Goal: Complete application form

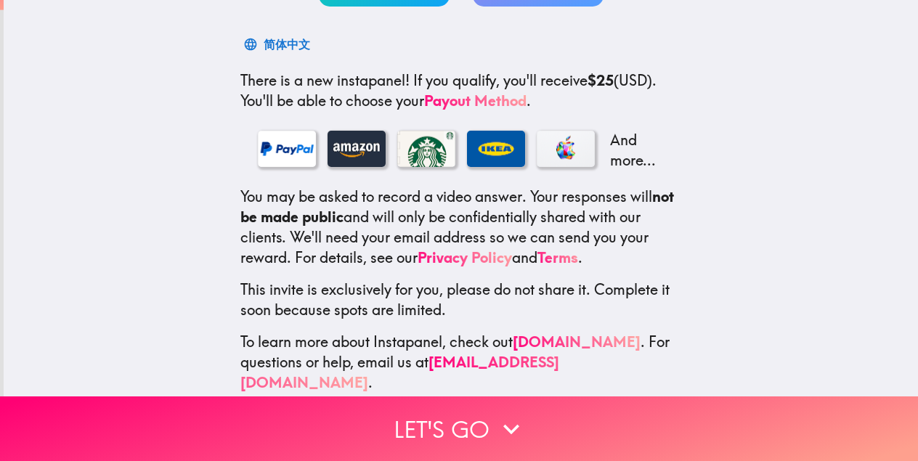
scroll to position [216, 0]
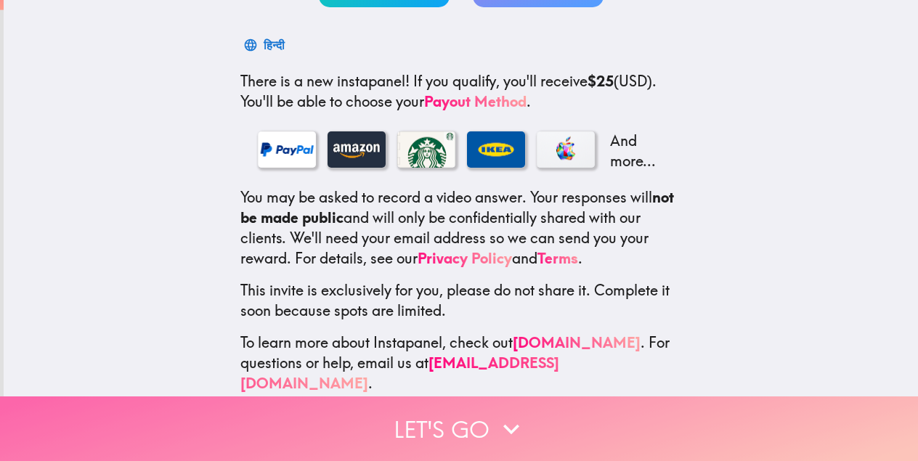
click at [461, 413] on button "Let's go" at bounding box center [459, 428] width 918 height 65
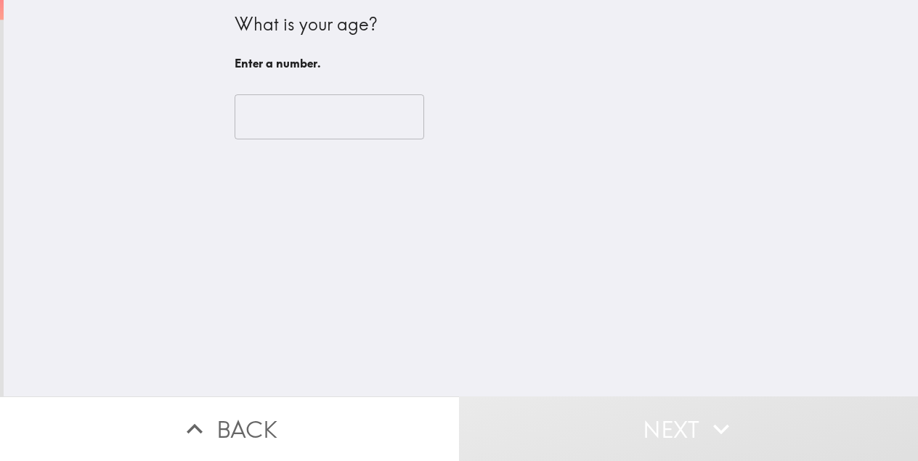
click at [355, 131] on input "number" at bounding box center [328, 116] width 189 height 45
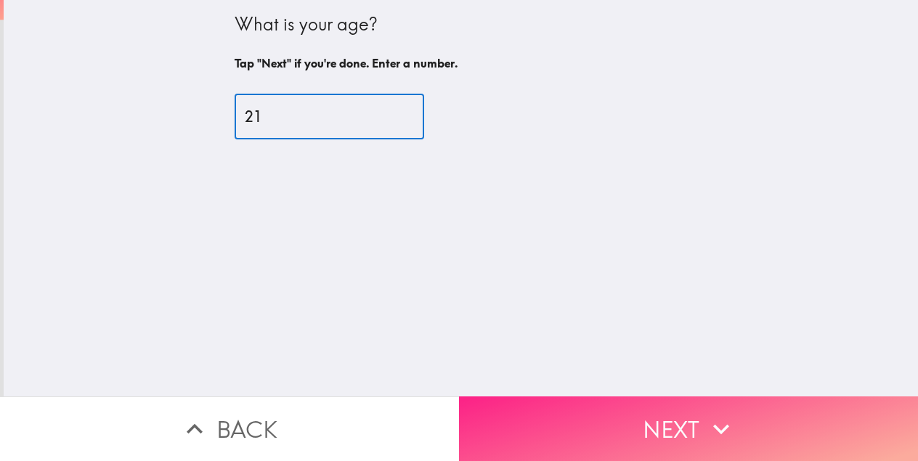
type input "21"
click at [588, 435] on button "Next" at bounding box center [688, 428] width 459 height 65
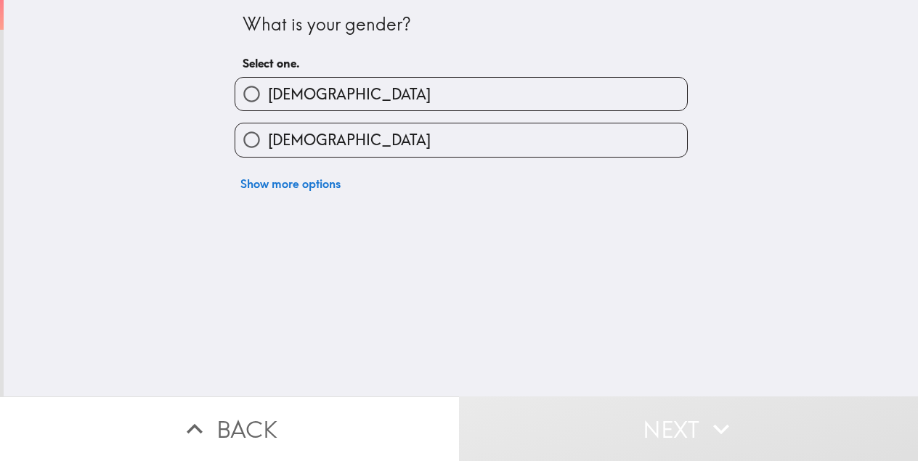
click at [311, 108] on label "[DEMOGRAPHIC_DATA]" at bounding box center [461, 94] width 452 height 33
click at [268, 108] on input "[DEMOGRAPHIC_DATA]" at bounding box center [251, 94] width 33 height 33
radio input "true"
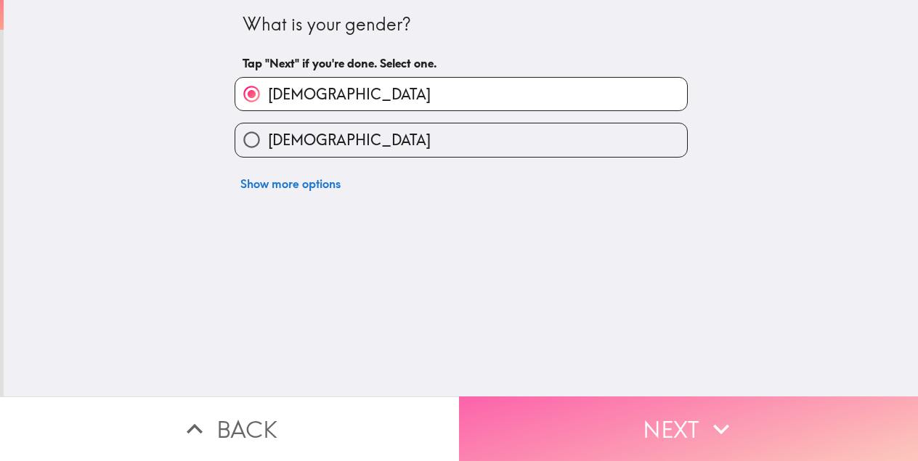
click at [591, 453] on button "Next" at bounding box center [688, 428] width 459 height 65
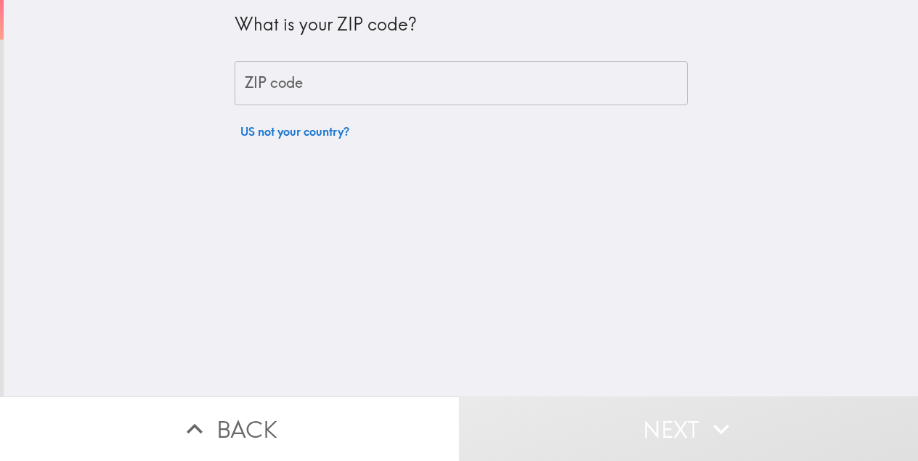
click at [361, 78] on input "ZIP code" at bounding box center [460, 83] width 453 height 45
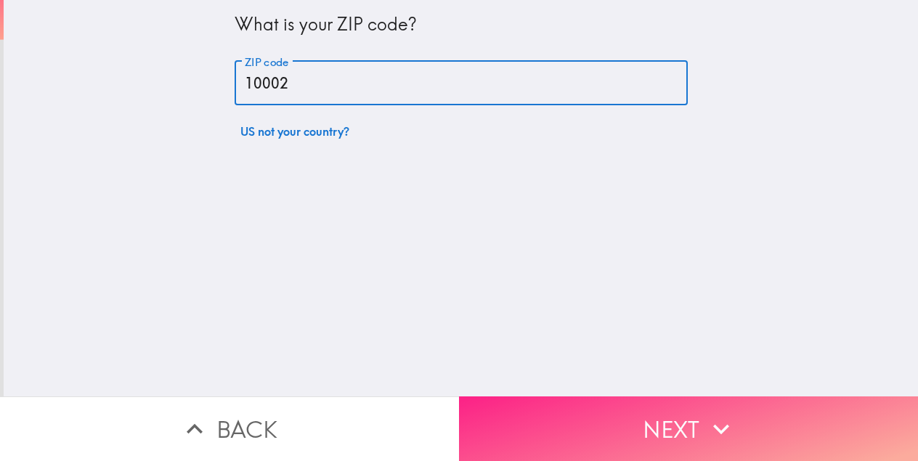
type input "10002"
click at [513, 449] on button "Next" at bounding box center [688, 428] width 459 height 65
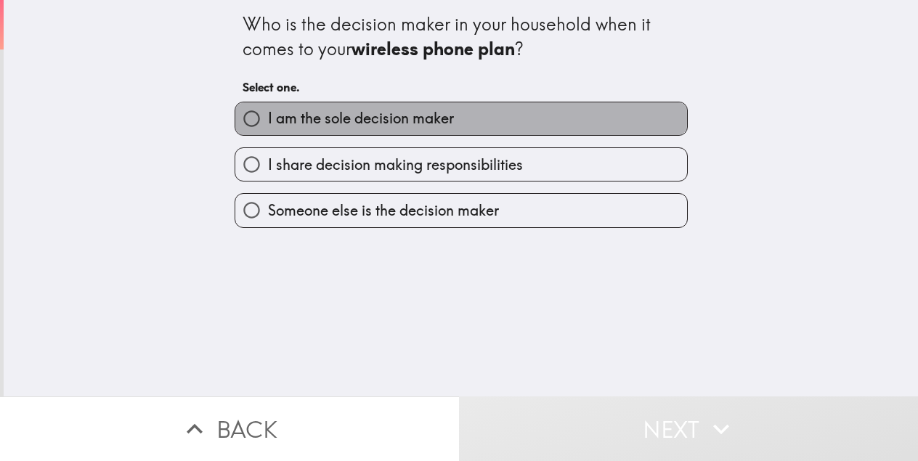
click at [304, 118] on span "I am the sole decision maker" at bounding box center [361, 118] width 186 height 20
click at [268, 118] on input "I am the sole decision maker" at bounding box center [251, 118] width 33 height 33
radio input "true"
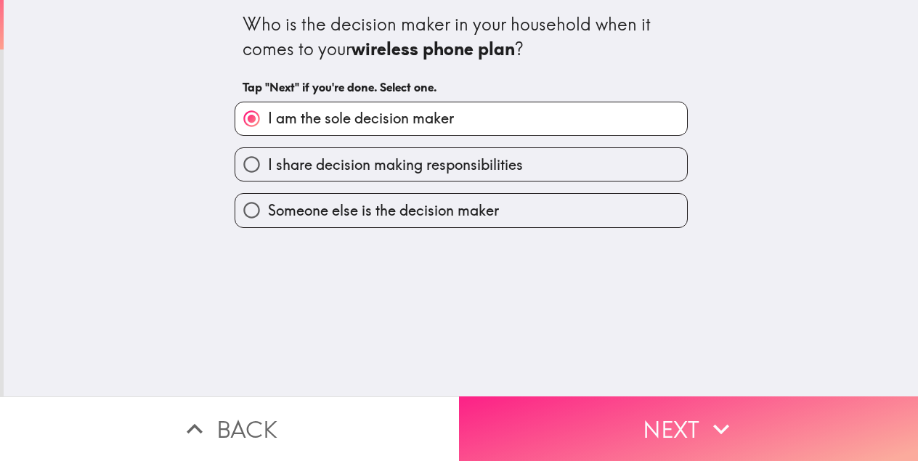
click at [599, 436] on button "Next" at bounding box center [688, 428] width 459 height 65
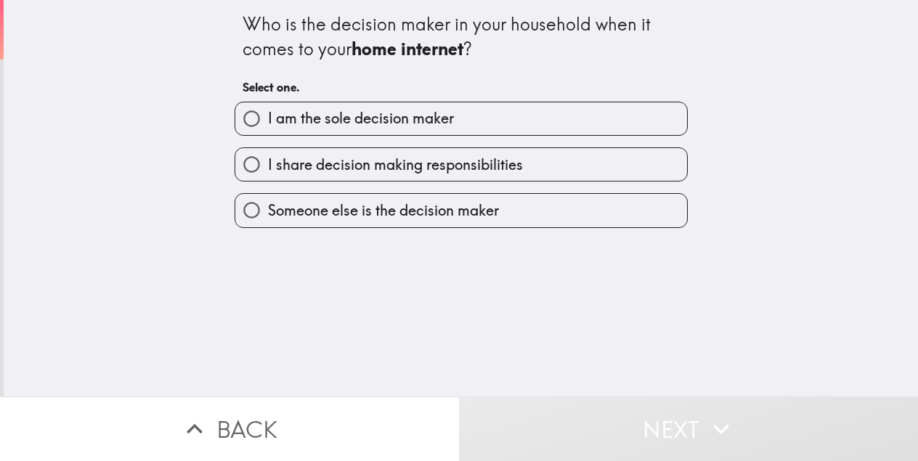
click at [404, 118] on span "I am the sole decision maker" at bounding box center [361, 118] width 186 height 20
click at [268, 118] on input "I am the sole decision maker" at bounding box center [251, 118] width 33 height 33
radio input "true"
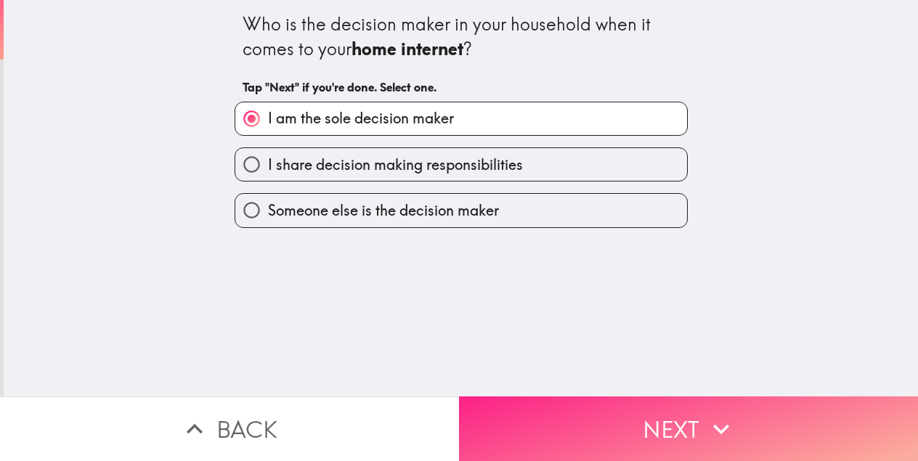
click at [548, 430] on button "Next" at bounding box center [688, 428] width 459 height 65
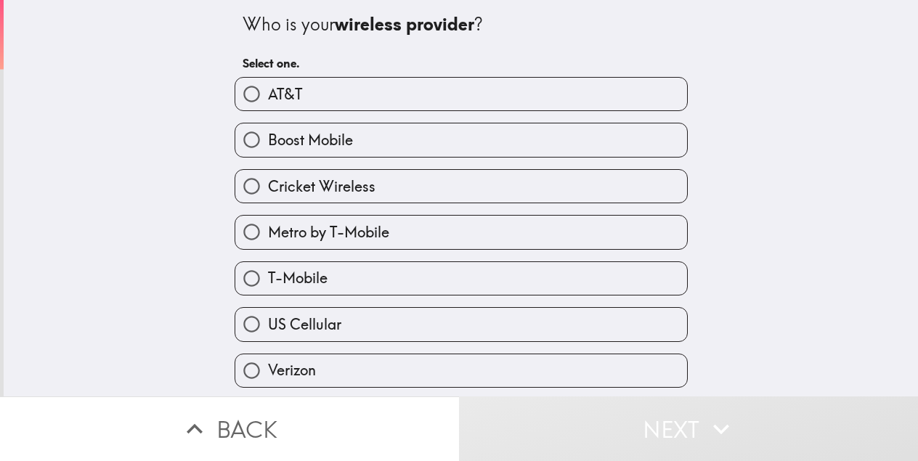
click at [370, 98] on label "AT&T" at bounding box center [461, 94] width 452 height 33
click at [268, 98] on input "AT&T" at bounding box center [251, 94] width 33 height 33
radio input "true"
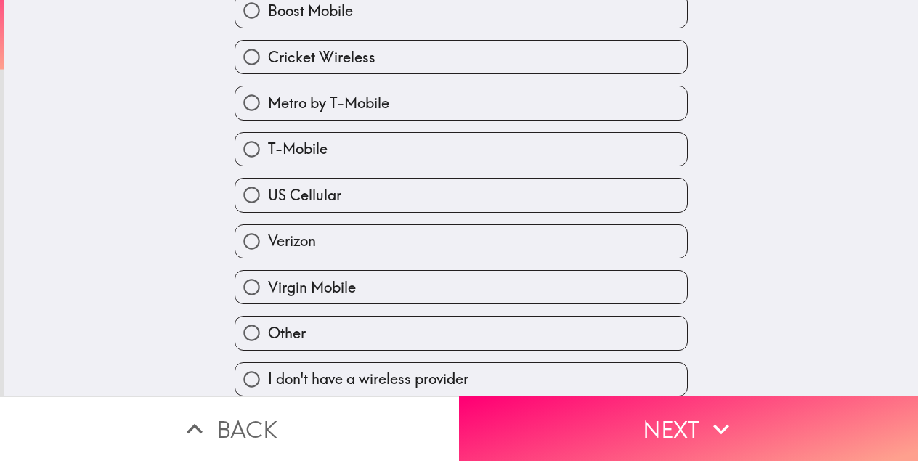
scroll to position [136, 0]
click at [335, 154] on label "T-Mobile" at bounding box center [461, 149] width 452 height 33
click at [268, 154] on input "T-Mobile" at bounding box center [251, 149] width 33 height 33
radio input "true"
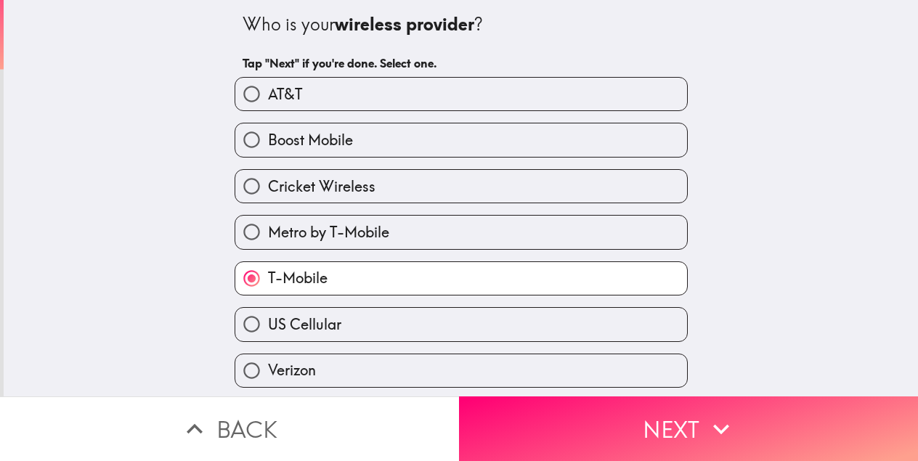
scroll to position [0, 0]
click at [317, 277] on span "T-Mobile" at bounding box center [298, 278] width 60 height 20
click at [268, 277] on input "T-Mobile" at bounding box center [251, 278] width 33 height 33
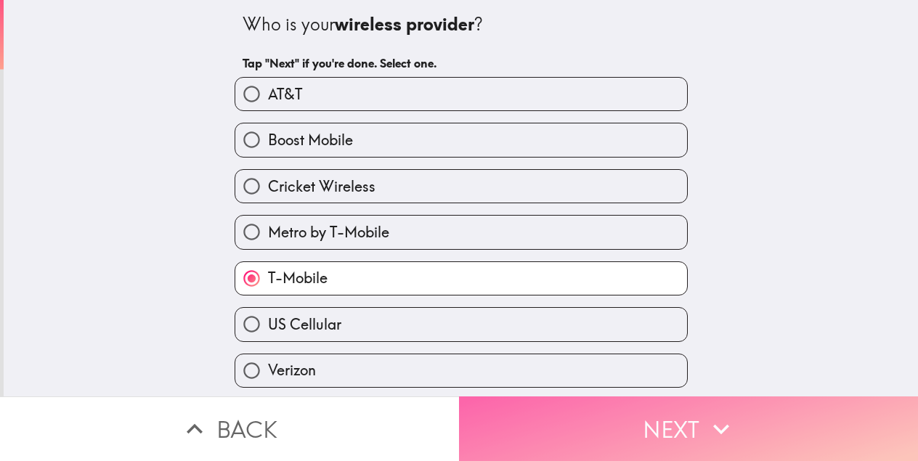
click at [621, 427] on button "Next" at bounding box center [688, 428] width 459 height 65
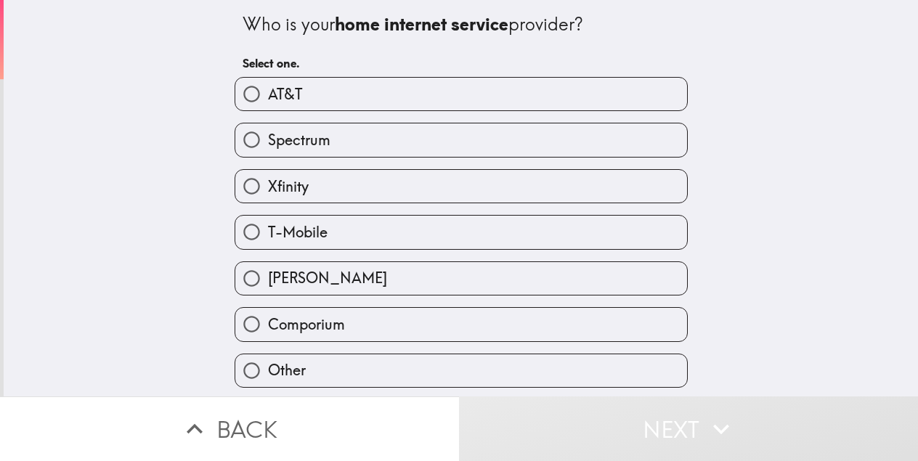
scroll to position [25, 0]
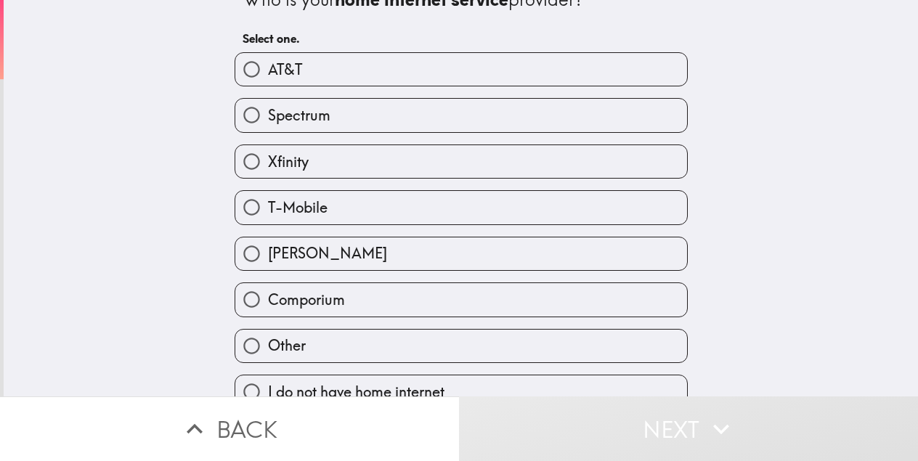
click at [340, 127] on label "Spectrum" at bounding box center [461, 115] width 452 height 33
click at [268, 127] on input "Spectrum" at bounding box center [251, 115] width 33 height 33
radio input "true"
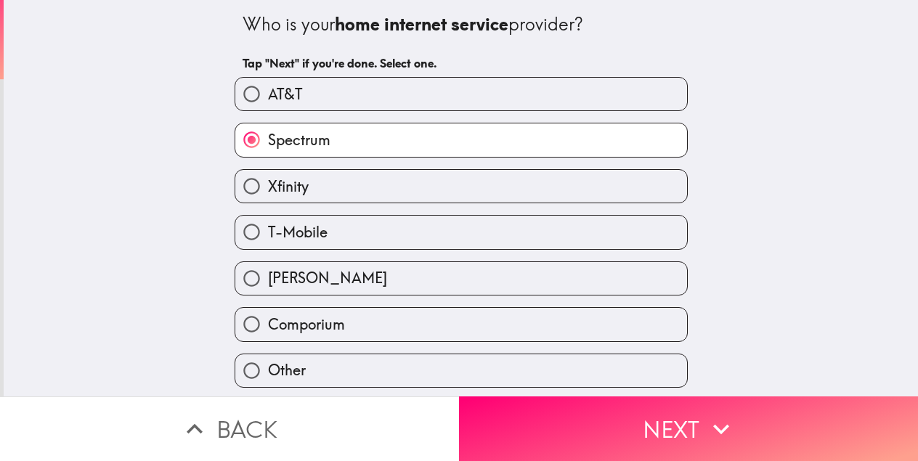
scroll to position [0, 0]
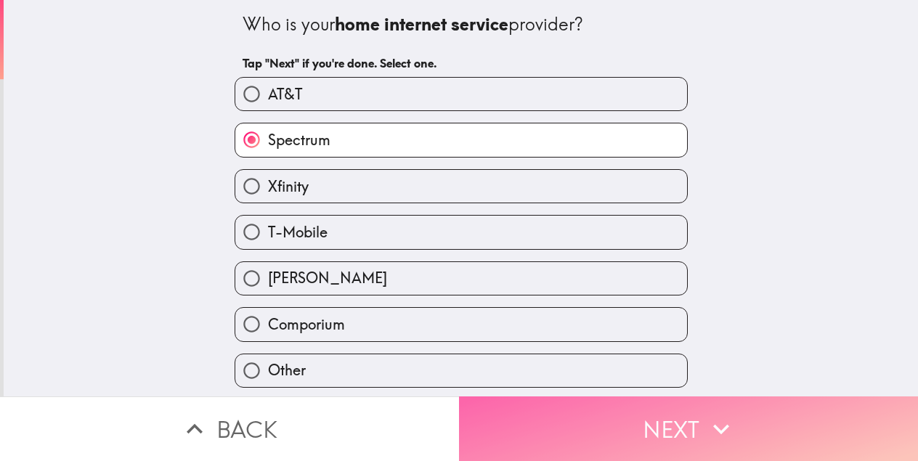
click at [669, 437] on button "Next" at bounding box center [688, 428] width 459 height 65
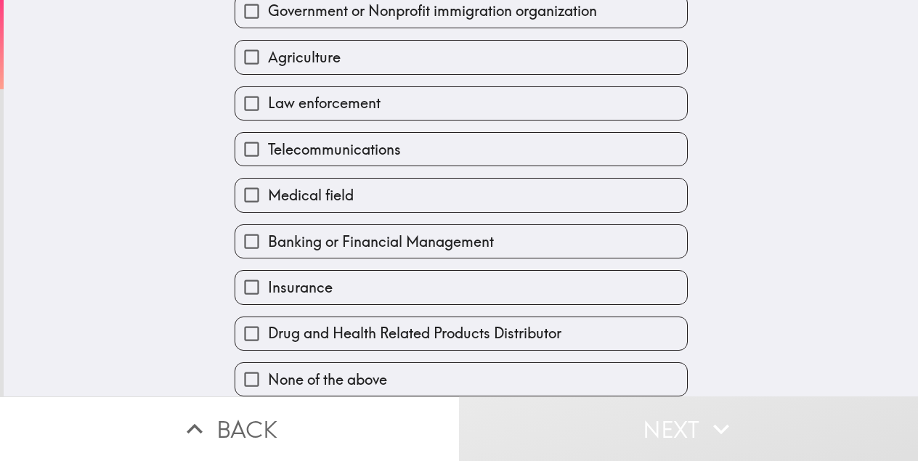
scroll to position [347, 0]
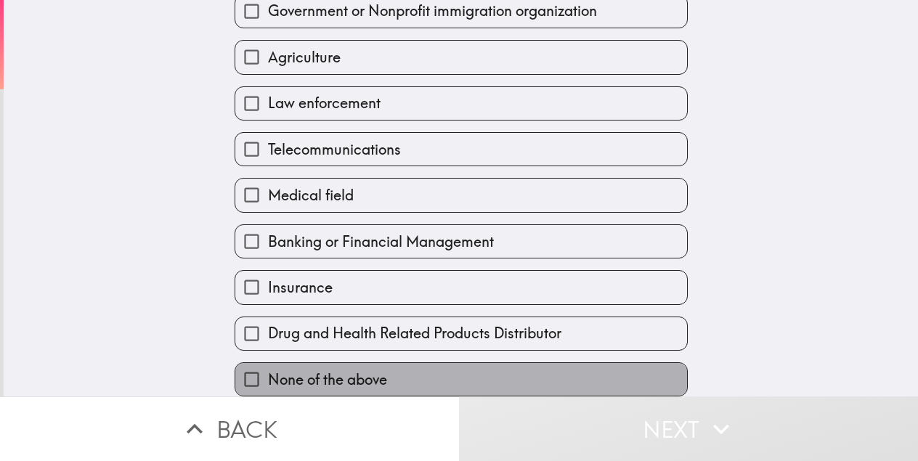
click at [349, 367] on label "None of the above" at bounding box center [461, 379] width 452 height 33
click at [268, 367] on input "None of the above" at bounding box center [251, 379] width 33 height 33
checkbox input "true"
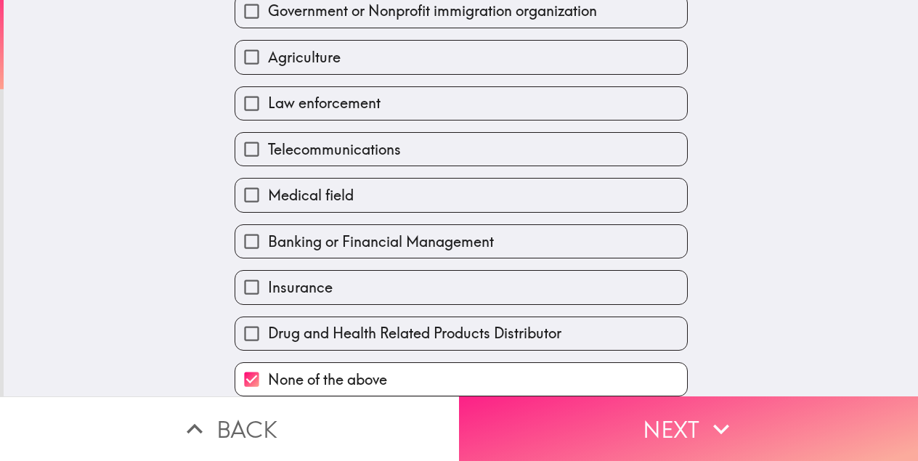
click at [629, 440] on button "Next" at bounding box center [688, 428] width 459 height 65
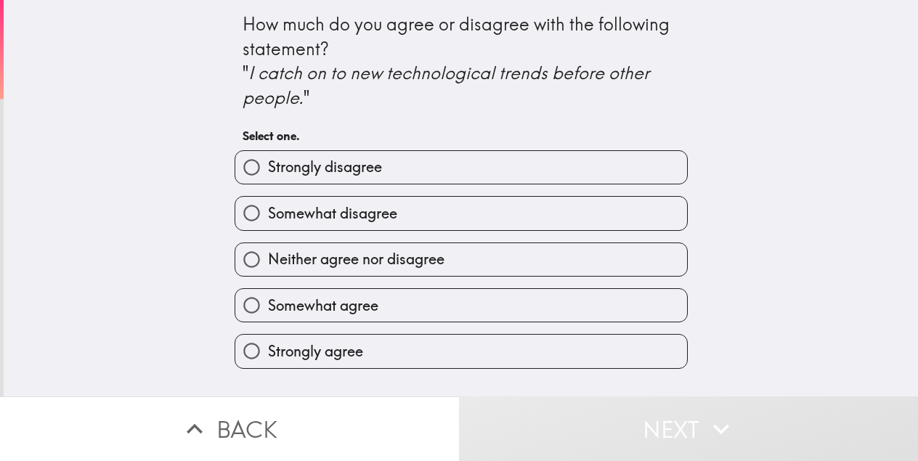
click at [457, 168] on label "Strongly disagree" at bounding box center [461, 167] width 452 height 33
click at [268, 168] on input "Strongly disagree" at bounding box center [251, 167] width 33 height 33
radio input "true"
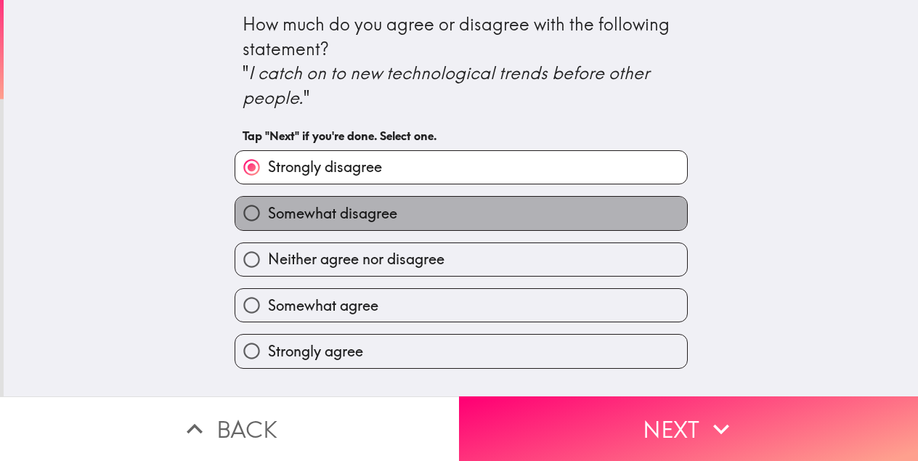
click at [464, 218] on label "Somewhat disagree" at bounding box center [461, 213] width 452 height 33
click at [268, 218] on input "Somewhat disagree" at bounding box center [251, 213] width 33 height 33
radio input "true"
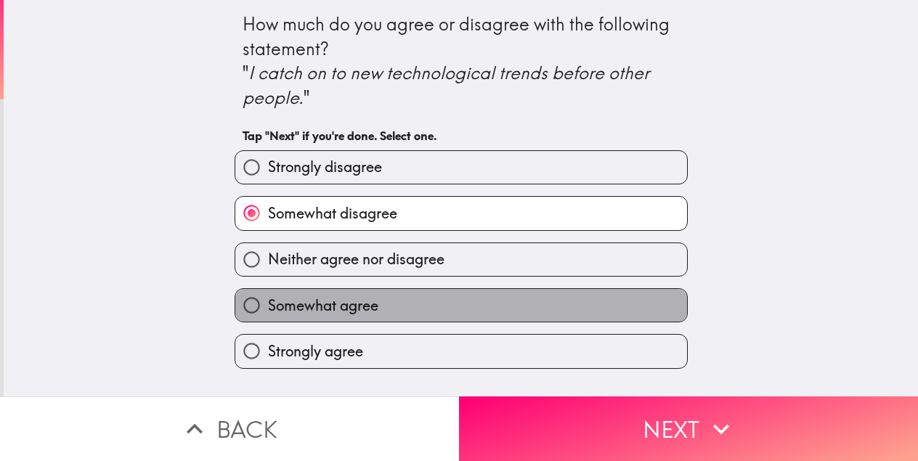
click at [433, 318] on label "Somewhat agree" at bounding box center [461, 305] width 452 height 33
click at [268, 318] on input "Somewhat agree" at bounding box center [251, 305] width 33 height 33
radio input "true"
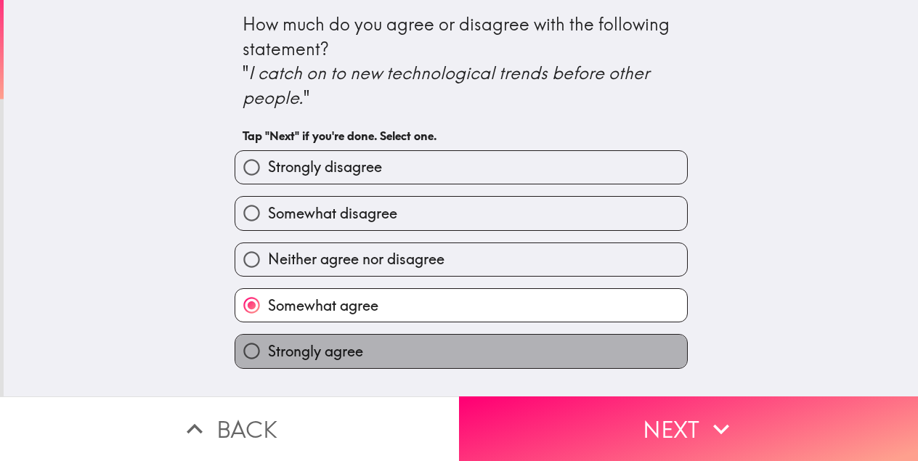
click at [437, 360] on label "Strongly agree" at bounding box center [461, 351] width 452 height 33
click at [268, 360] on input "Strongly agree" at bounding box center [251, 351] width 33 height 33
radio input "true"
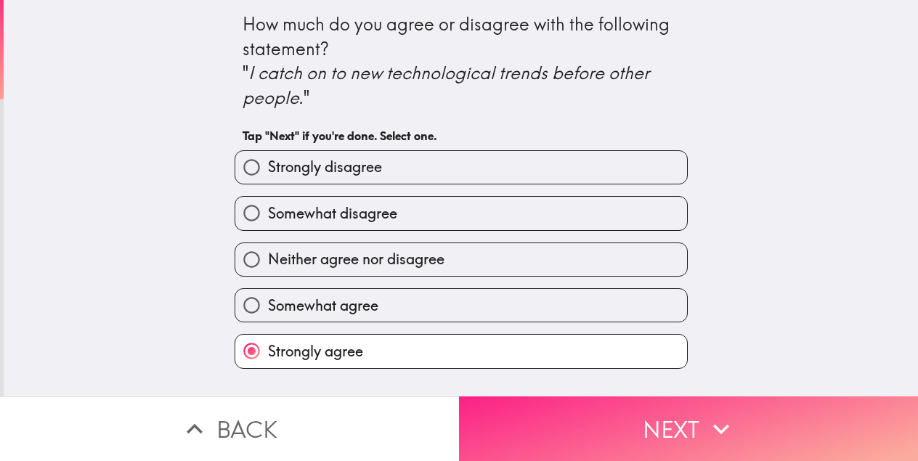
click at [611, 415] on button "Next" at bounding box center [688, 428] width 459 height 65
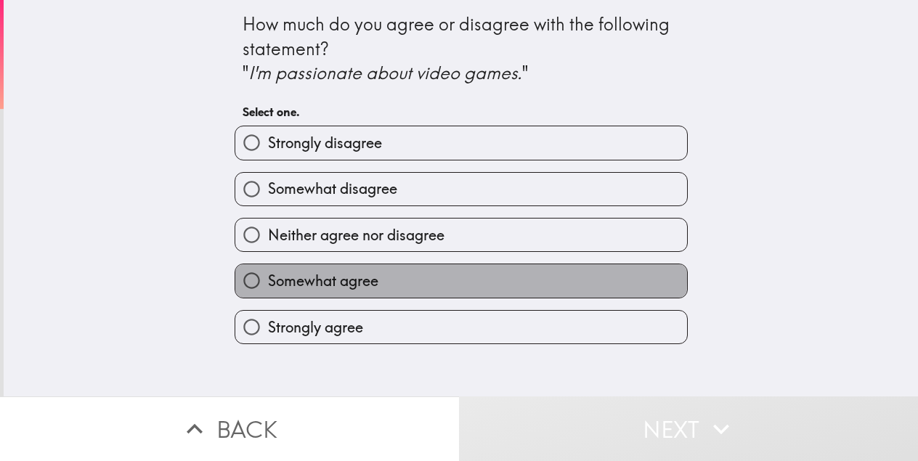
click at [391, 280] on label "Somewhat agree" at bounding box center [461, 280] width 452 height 33
click at [268, 280] on input "Somewhat agree" at bounding box center [251, 280] width 33 height 33
radio input "true"
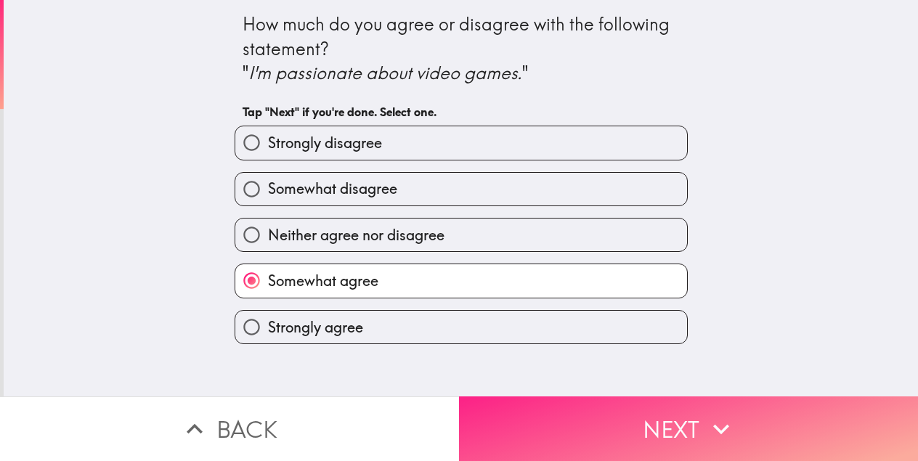
click at [588, 435] on button "Next" at bounding box center [688, 428] width 459 height 65
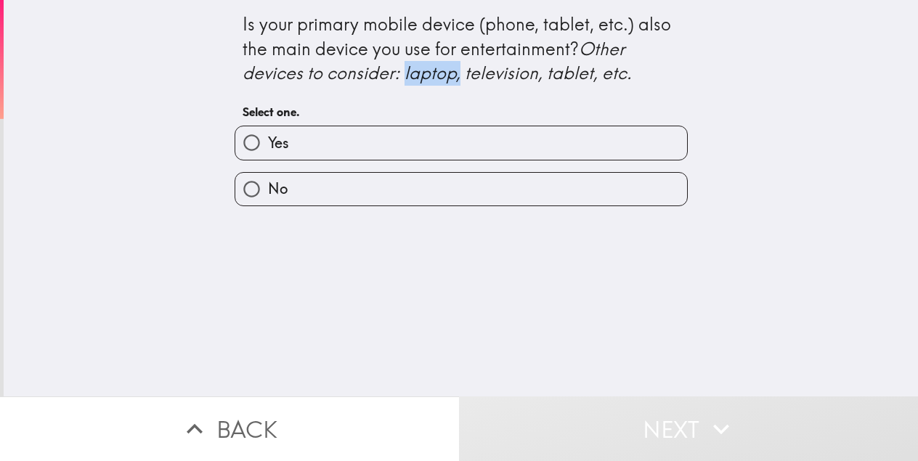
drag, startPoint x: 457, startPoint y: 77, endPoint x: 399, endPoint y: 77, distance: 57.3
click at [399, 77] on icon "Other devices to consider: laptop, television, tablet, etc." at bounding box center [436, 61] width 389 height 46
click at [398, 77] on icon "Other devices to consider: laptop, television, tablet, etc." at bounding box center [436, 61] width 389 height 46
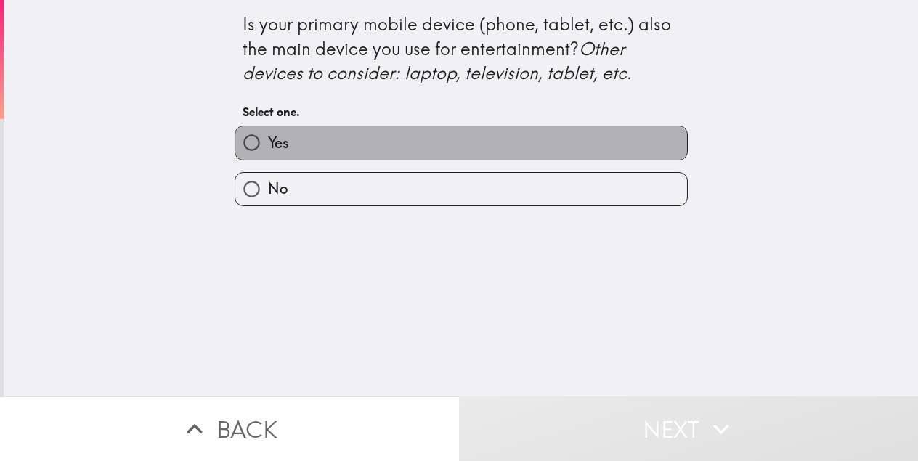
click at [404, 149] on label "Yes" at bounding box center [461, 142] width 452 height 33
click at [268, 149] on input "Yes" at bounding box center [251, 142] width 33 height 33
radio input "true"
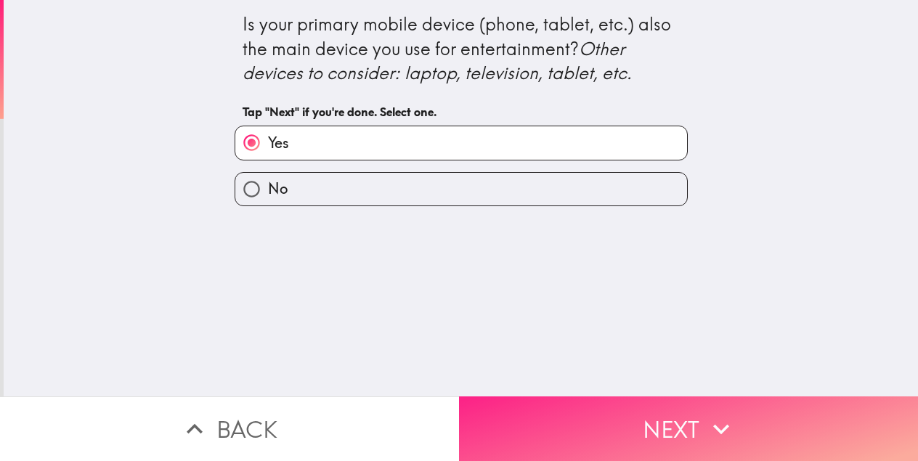
click at [556, 412] on button "Next" at bounding box center [688, 428] width 459 height 65
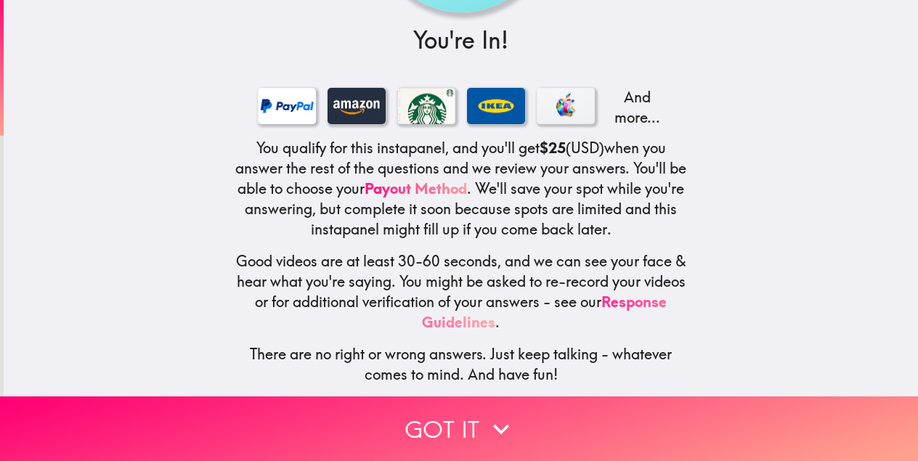
scroll to position [184, 0]
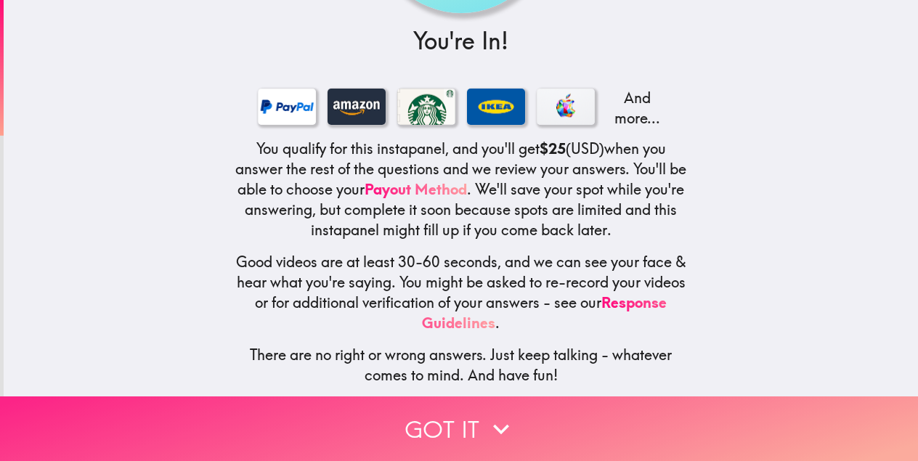
click at [436, 422] on button "Got it" at bounding box center [459, 428] width 918 height 65
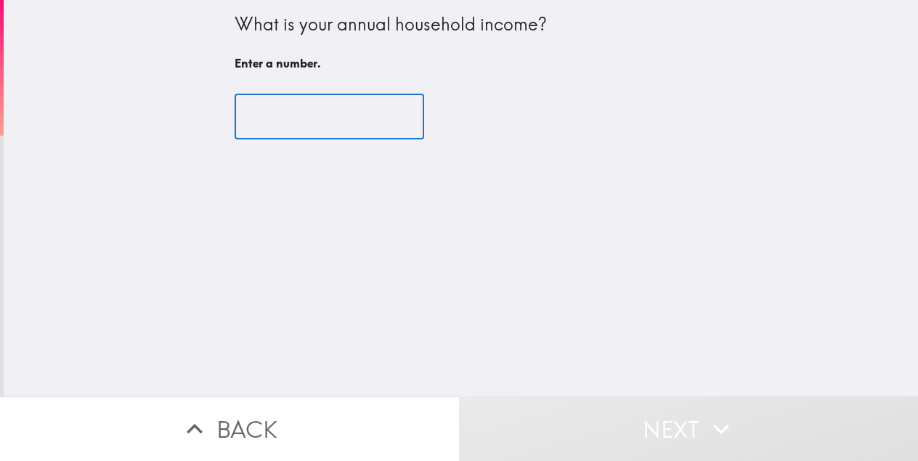
scroll to position [0, 0]
click at [340, 113] on input "number" at bounding box center [328, 116] width 189 height 45
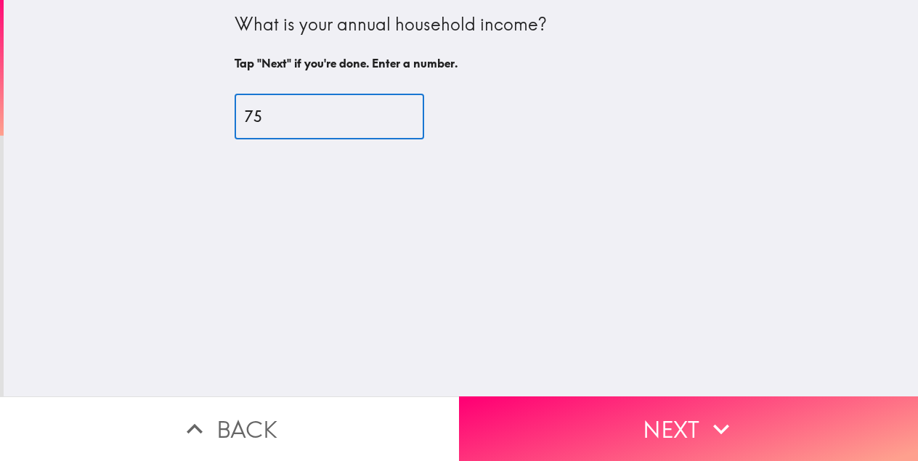
type input "7"
type input "65000"
click at [475, 123] on div "65000 ​" at bounding box center [460, 116] width 453 height 45
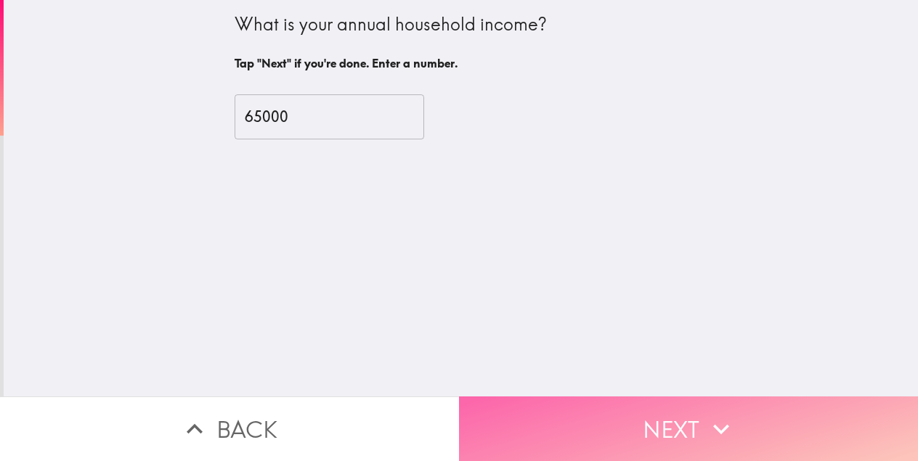
click at [615, 425] on button "Next" at bounding box center [688, 428] width 459 height 65
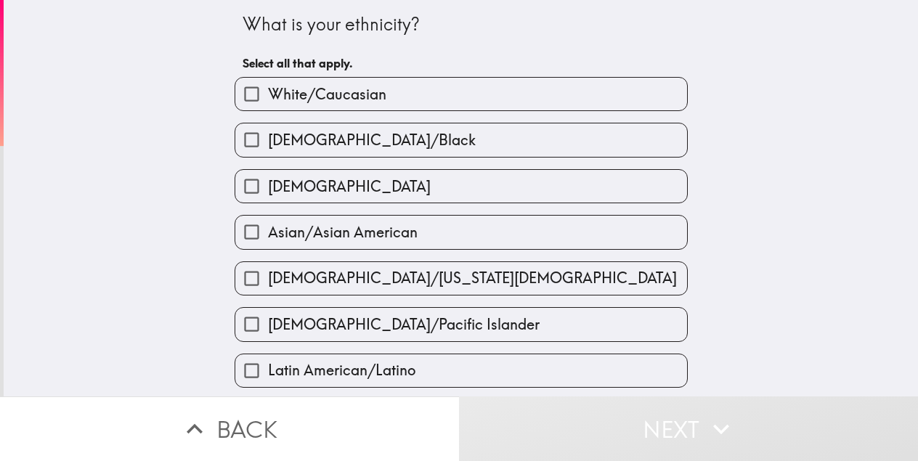
click at [321, 234] on span "Asian/Asian American" at bounding box center [343, 232] width 150 height 20
click at [268, 234] on input "Asian/Asian American" at bounding box center [251, 232] width 33 height 33
checkbox input "true"
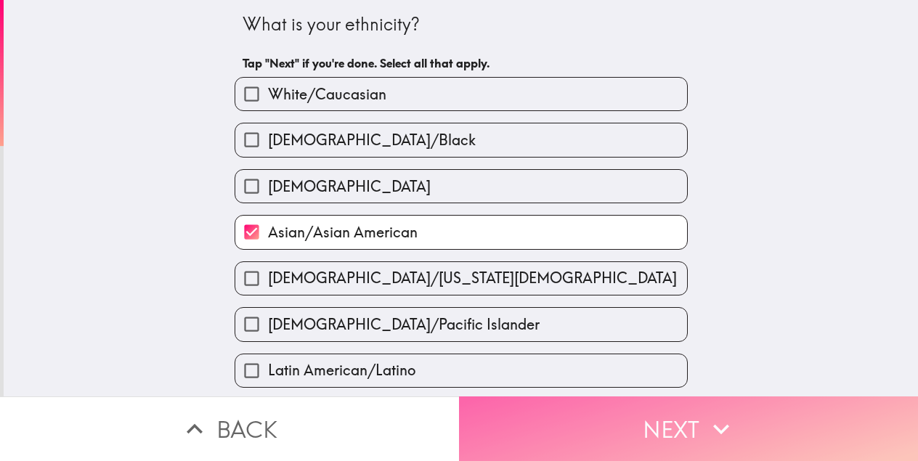
click at [664, 415] on button "Next" at bounding box center [688, 428] width 459 height 65
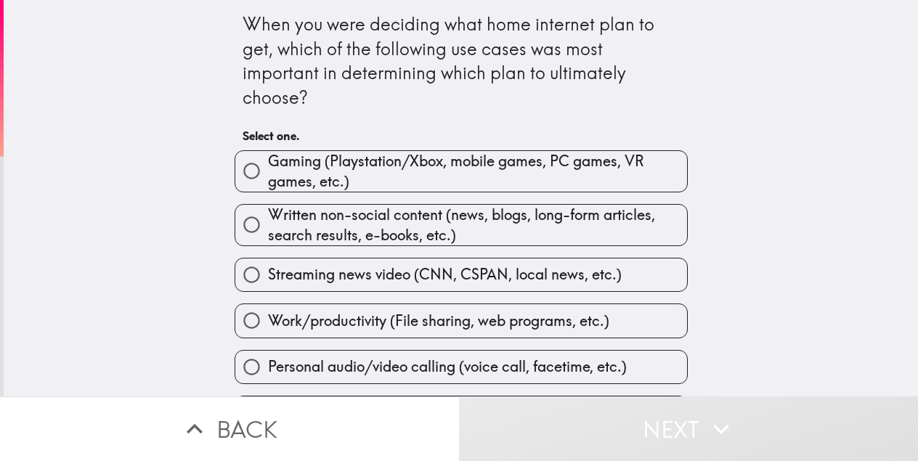
click at [342, 163] on span "Gaming (Playstation/Xbox, mobile games, PC games, VR games, etc.)" at bounding box center [477, 171] width 419 height 41
click at [268, 163] on input "Gaming (Playstation/Xbox, mobile games, PC games, VR games, etc.)" at bounding box center [251, 171] width 33 height 33
radio input "true"
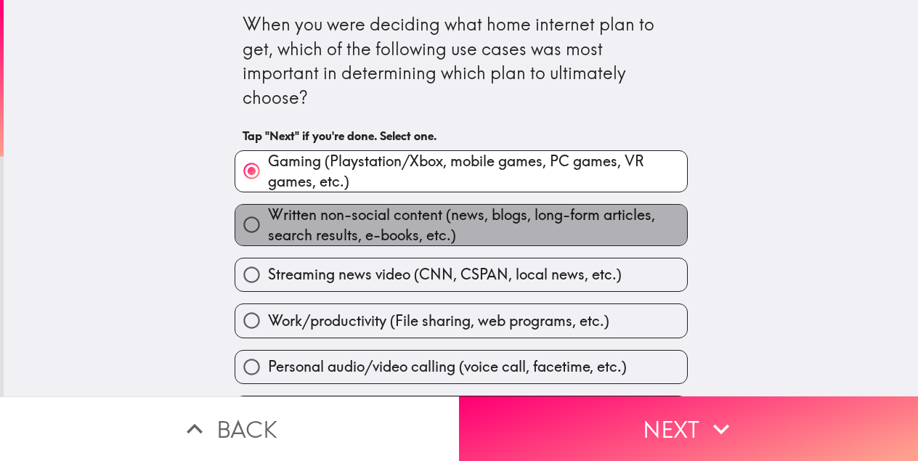
click at [332, 219] on span "Written non-social content (news, blogs, long-form articles, search results, e-…" at bounding box center [477, 225] width 419 height 41
click at [268, 219] on input "Written non-social content (news, blogs, long-form articles, search results, e-…" at bounding box center [251, 224] width 33 height 33
radio input "true"
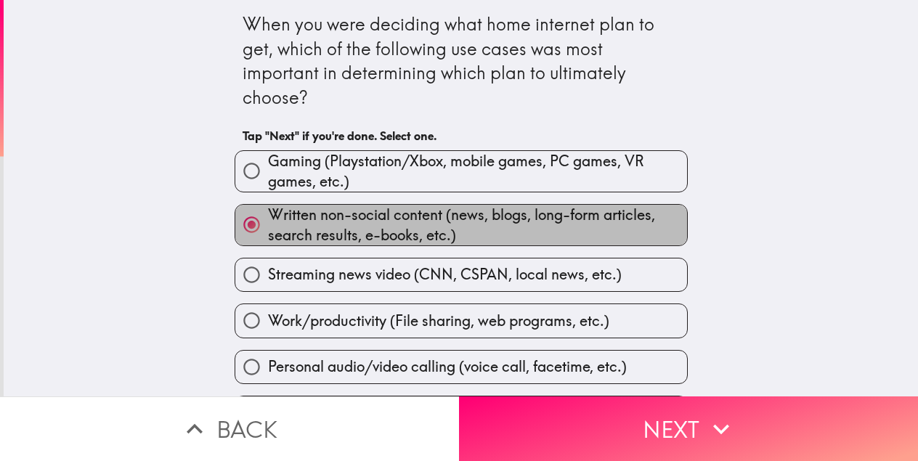
click at [467, 229] on span "Written non-social content (news, blogs, long-form articles, search results, e-…" at bounding box center [477, 225] width 419 height 41
click at [268, 229] on input "Written non-social content (news, blogs, long-form articles, search results, e-…" at bounding box center [251, 224] width 33 height 33
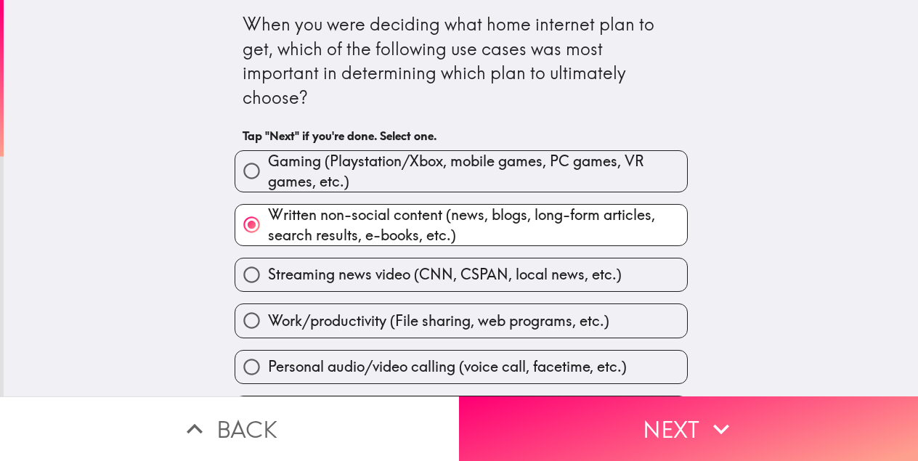
click at [470, 322] on span "Work/productivity (File sharing, web programs, etc.)" at bounding box center [438, 321] width 341 height 20
click at [268, 322] on input "Work/productivity (File sharing, web programs, etc.)" at bounding box center [251, 320] width 33 height 33
radio input "true"
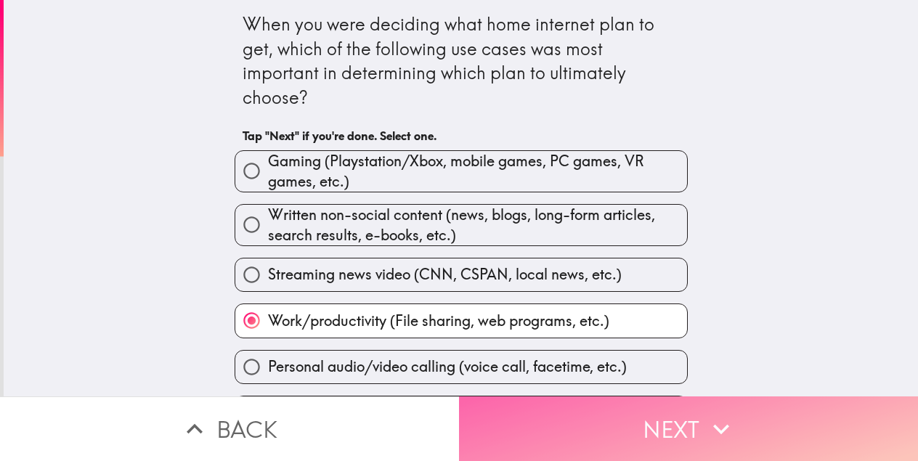
click at [574, 444] on button "Next" at bounding box center [688, 428] width 459 height 65
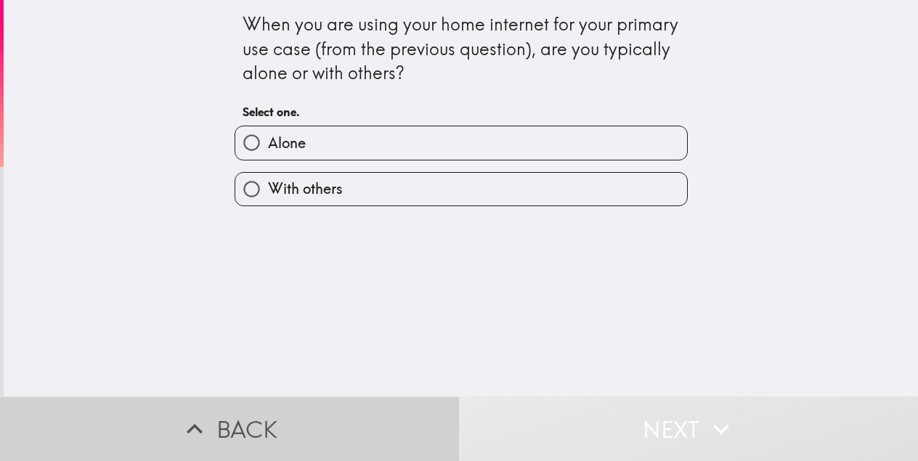
click at [313, 420] on button "Back" at bounding box center [229, 428] width 459 height 65
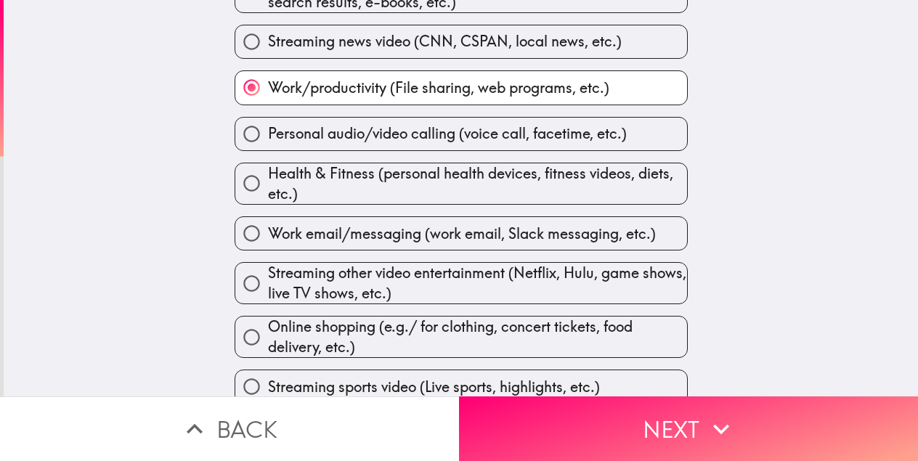
scroll to position [234, 0]
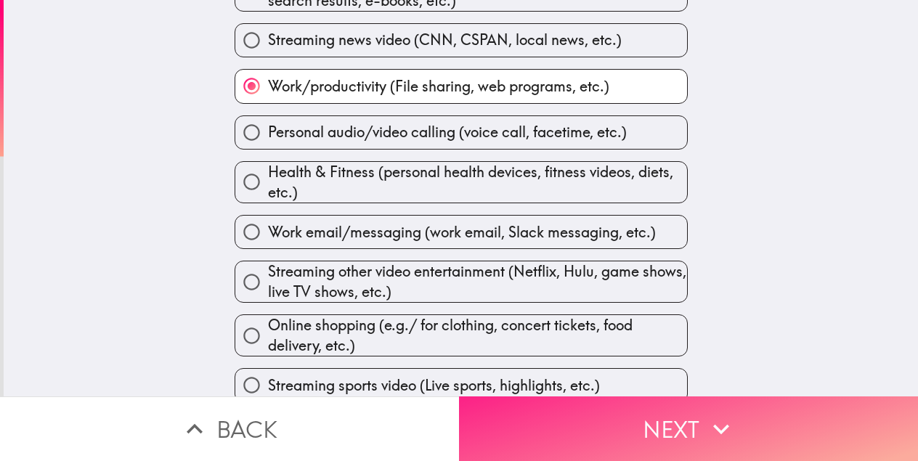
click at [593, 417] on button "Next" at bounding box center [688, 428] width 459 height 65
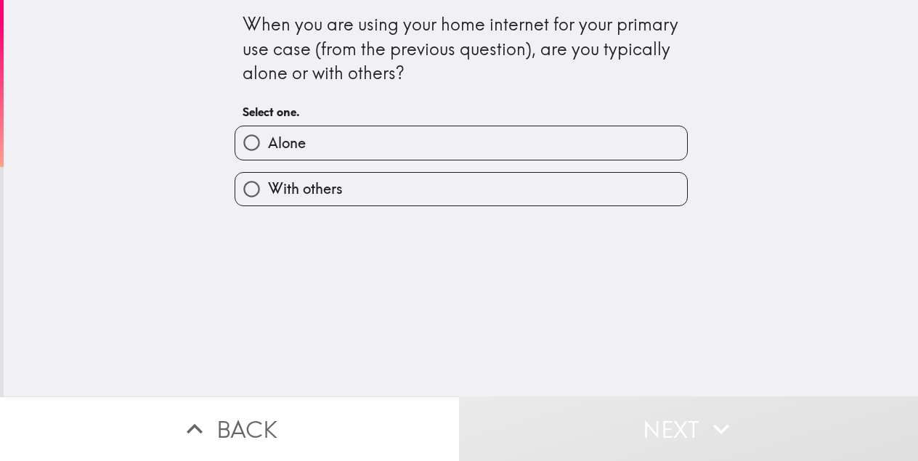
click at [413, 74] on div "When you are using your home internet for your primary use case (from the previ…" at bounding box center [460, 48] width 437 height 73
click at [372, 194] on label "With others" at bounding box center [461, 189] width 452 height 33
click at [268, 194] on input "With others" at bounding box center [251, 189] width 33 height 33
radio input "true"
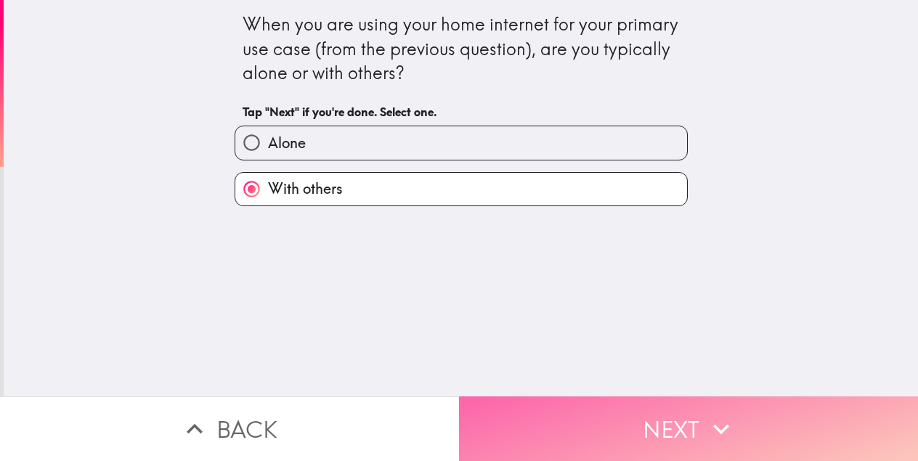
click at [614, 411] on button "Next" at bounding box center [688, 428] width 459 height 65
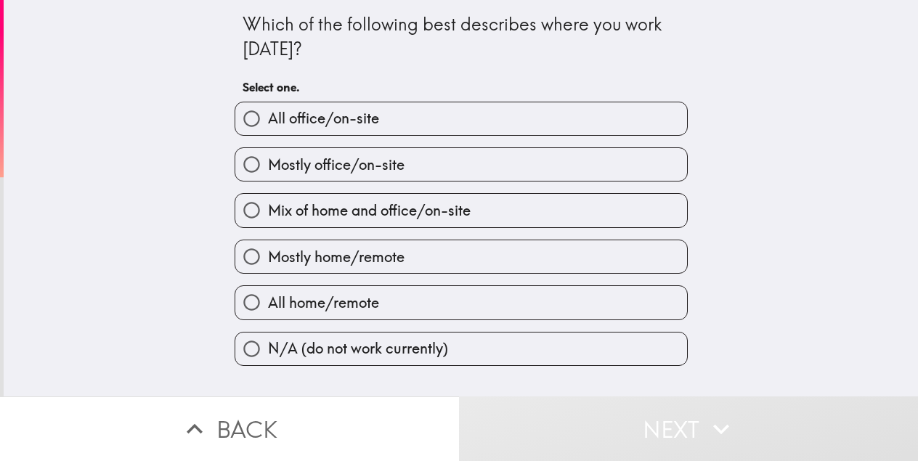
click at [416, 125] on label "All office/on-site" at bounding box center [461, 118] width 452 height 33
click at [268, 125] on input "All office/on-site" at bounding box center [251, 118] width 33 height 33
radio input "true"
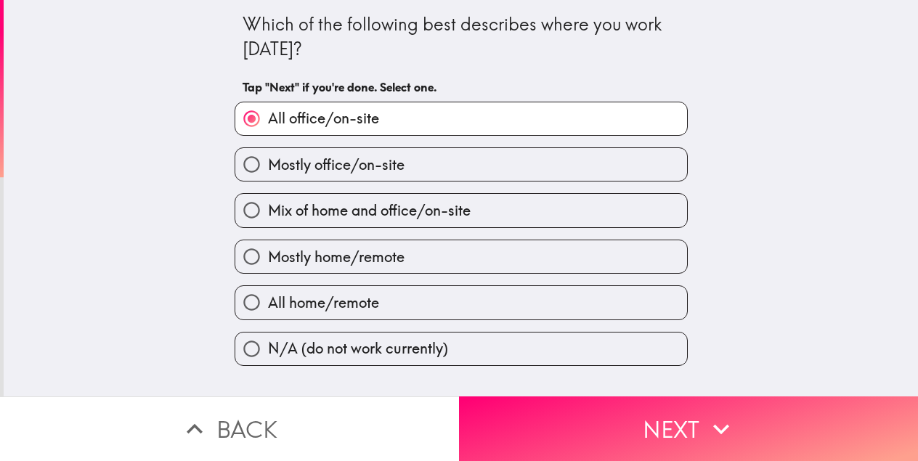
click at [535, 221] on label "Mix of home and office/on-site" at bounding box center [461, 210] width 452 height 33
click at [268, 221] on input "Mix of home and office/on-site" at bounding box center [251, 210] width 33 height 33
radio input "true"
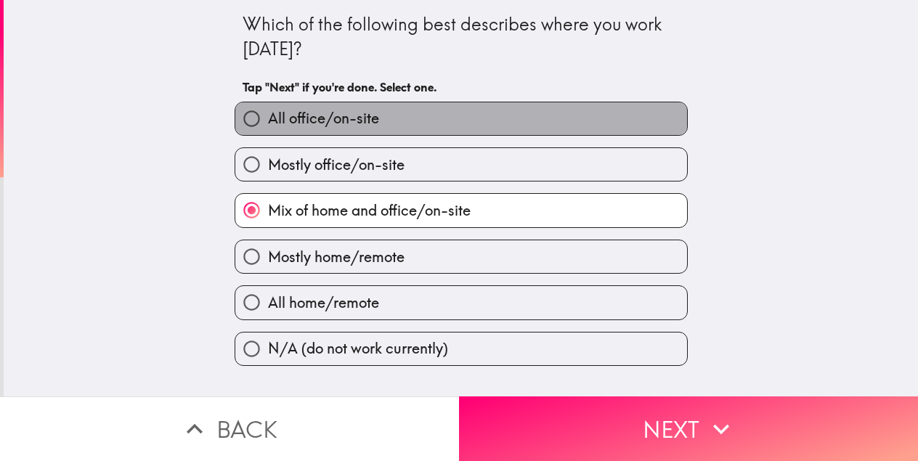
click at [571, 117] on label "All office/on-site" at bounding box center [461, 118] width 452 height 33
click at [268, 117] on input "All office/on-site" at bounding box center [251, 118] width 33 height 33
radio input "true"
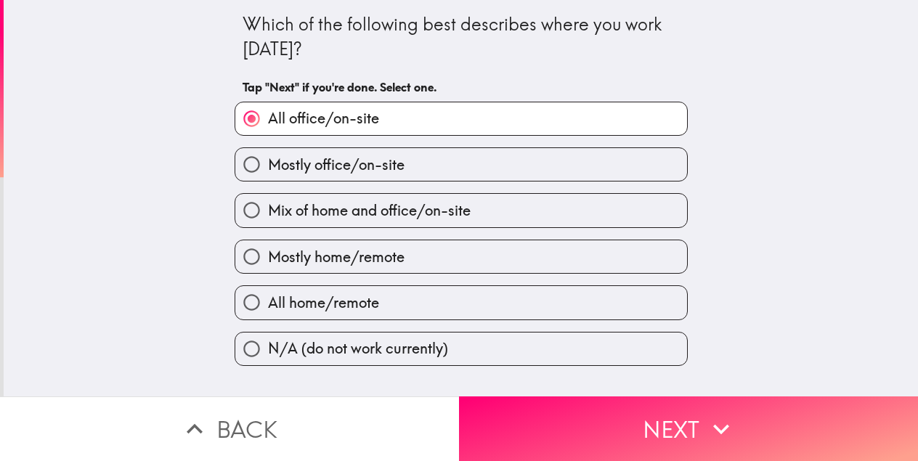
drag, startPoint x: 679, startPoint y: 447, endPoint x: 666, endPoint y: 152, distance: 295.0
click at [668, 150] on div "Which of the following best describes where you work [DATE]? Tap "Next" if you'…" at bounding box center [459, 230] width 918 height 461
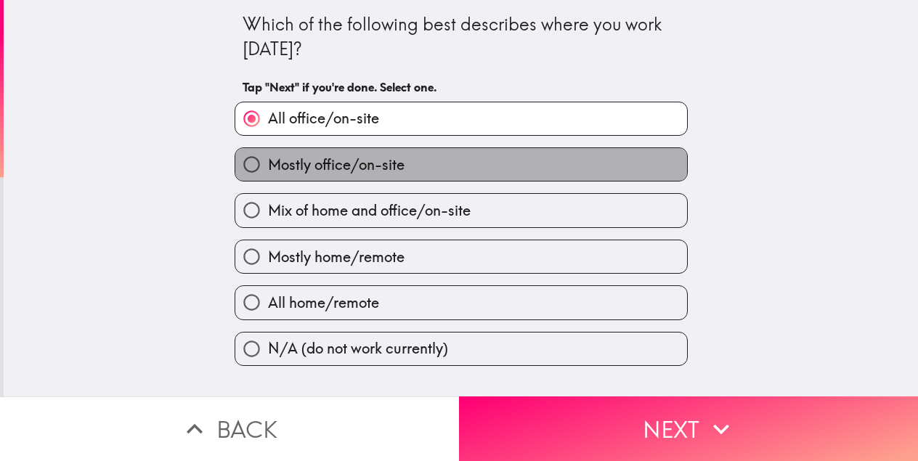
click at [666, 152] on label "Mostly office/on-site" at bounding box center [461, 164] width 452 height 33
click at [268, 152] on input "Mostly office/on-site" at bounding box center [251, 164] width 33 height 33
radio input "true"
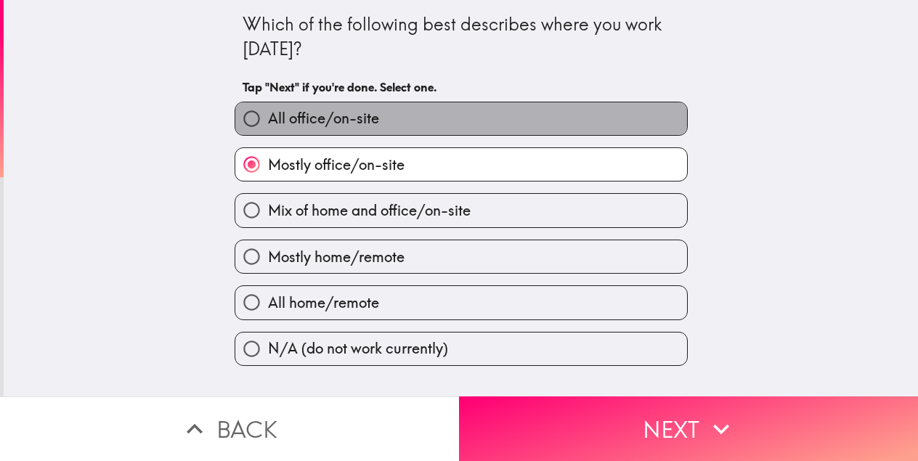
click at [661, 115] on label "All office/on-site" at bounding box center [461, 118] width 452 height 33
click at [268, 115] on input "All office/on-site" at bounding box center [251, 118] width 33 height 33
radio input "true"
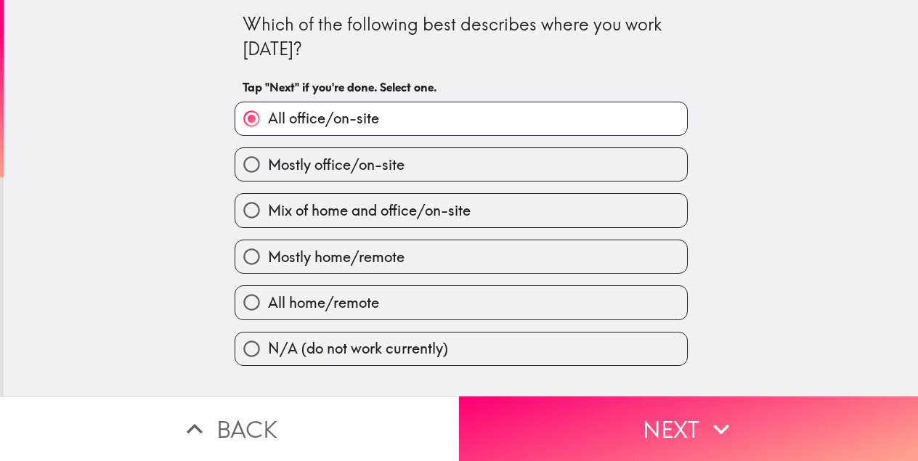
click at [661, 177] on label "Mostly office/on-site" at bounding box center [461, 164] width 452 height 33
click at [268, 177] on input "Mostly office/on-site" at bounding box center [251, 164] width 33 height 33
radio input "true"
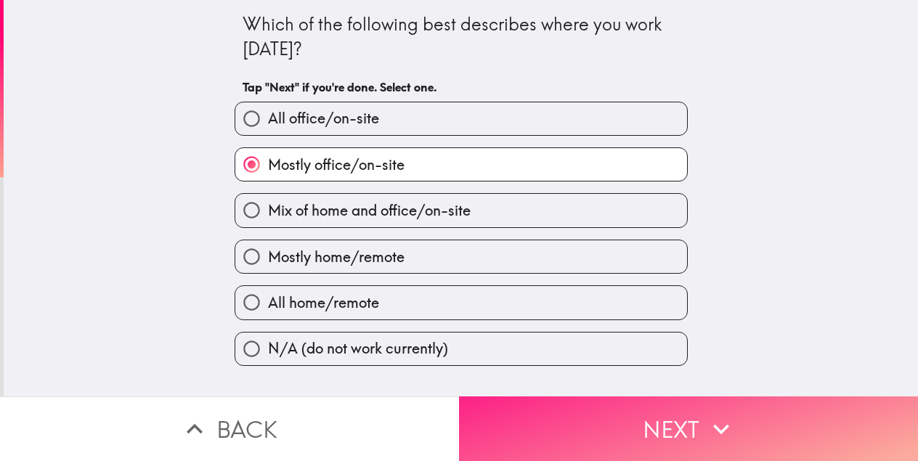
click at [701, 433] on button "Next" at bounding box center [688, 428] width 459 height 65
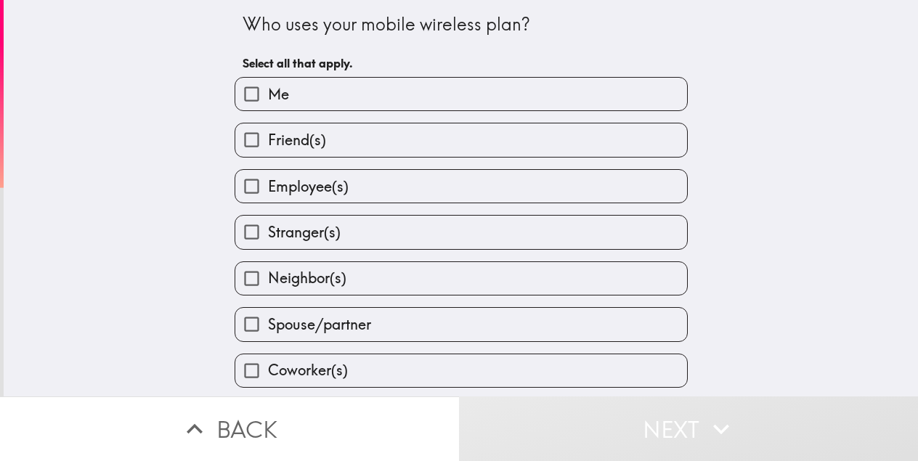
click at [439, 103] on label "Me" at bounding box center [461, 94] width 452 height 33
click at [268, 103] on input "Me" at bounding box center [251, 94] width 33 height 33
checkbox input "true"
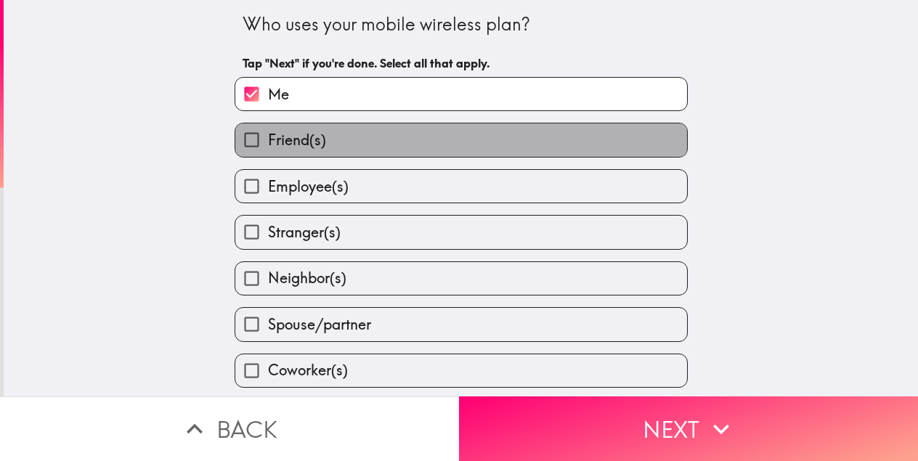
click at [415, 150] on label "Friend(s)" at bounding box center [461, 139] width 452 height 33
click at [268, 150] on input "Friend(s)" at bounding box center [251, 139] width 33 height 33
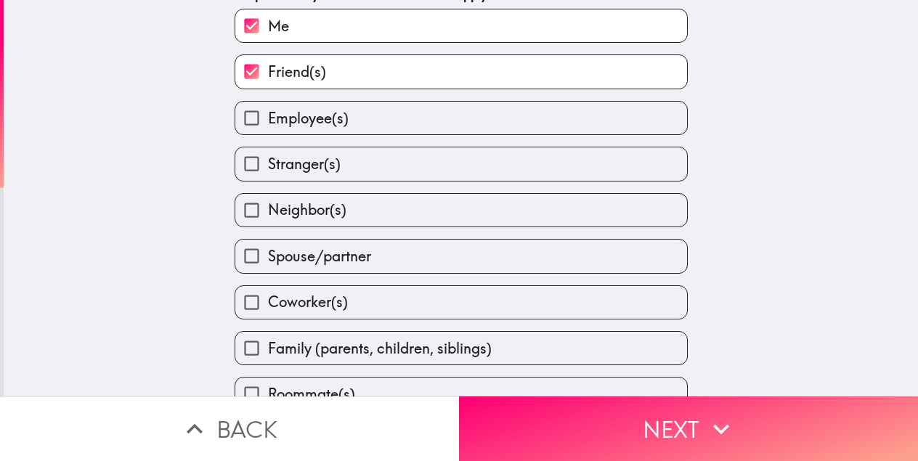
scroll to position [70, 0]
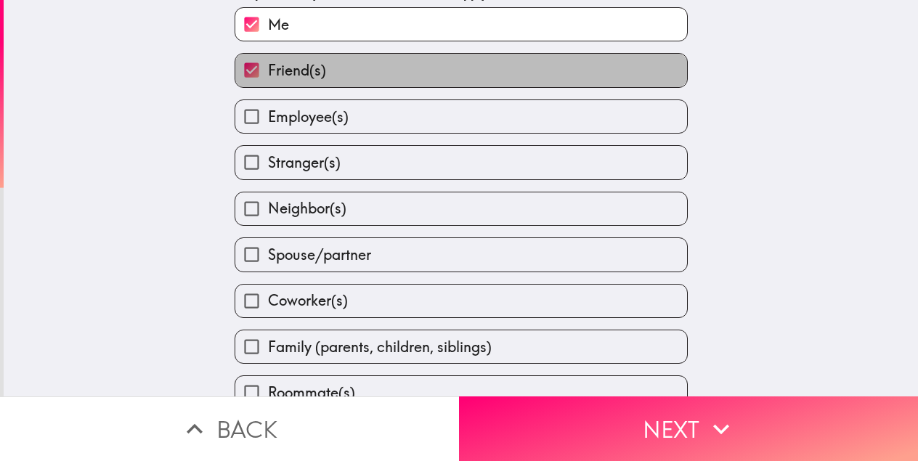
click at [351, 81] on label "Friend(s)" at bounding box center [461, 70] width 452 height 33
click at [268, 81] on input "Friend(s)" at bounding box center [251, 70] width 33 height 33
checkbox input "false"
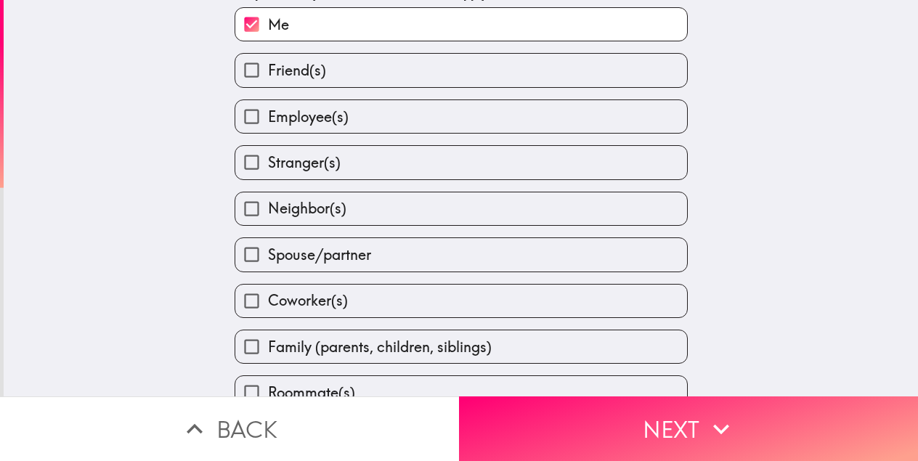
click at [335, 265] on span "Spouse/partner" at bounding box center [319, 255] width 103 height 20
click at [268, 266] on input "Spouse/partner" at bounding box center [251, 254] width 33 height 33
checkbox input "true"
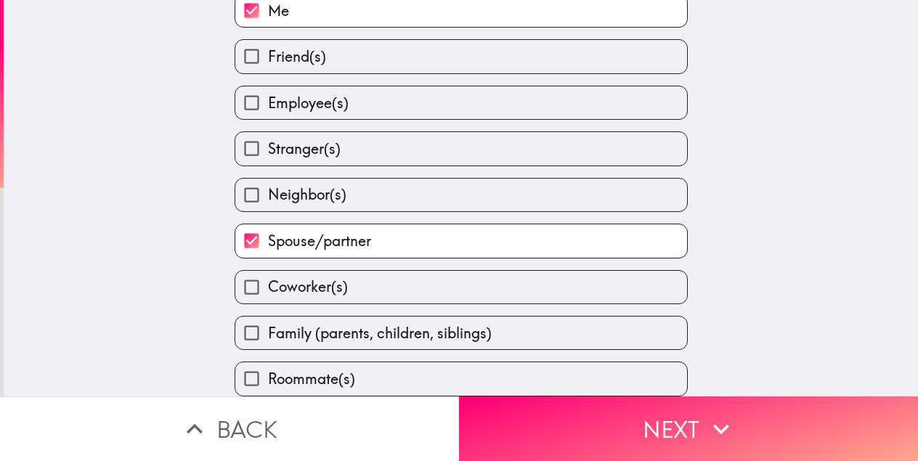
scroll to position [89, 0]
click at [341, 333] on span "Family (parents, children, siblings)" at bounding box center [380, 333] width 224 height 20
click at [268, 333] on input "Family (parents, children, siblings)" at bounding box center [251, 333] width 33 height 33
checkbox input "true"
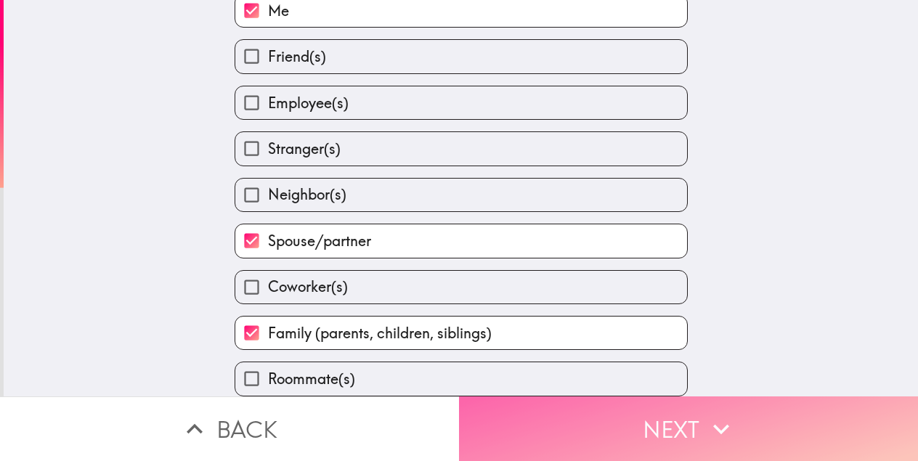
click at [536, 419] on button "Next" at bounding box center [688, 428] width 459 height 65
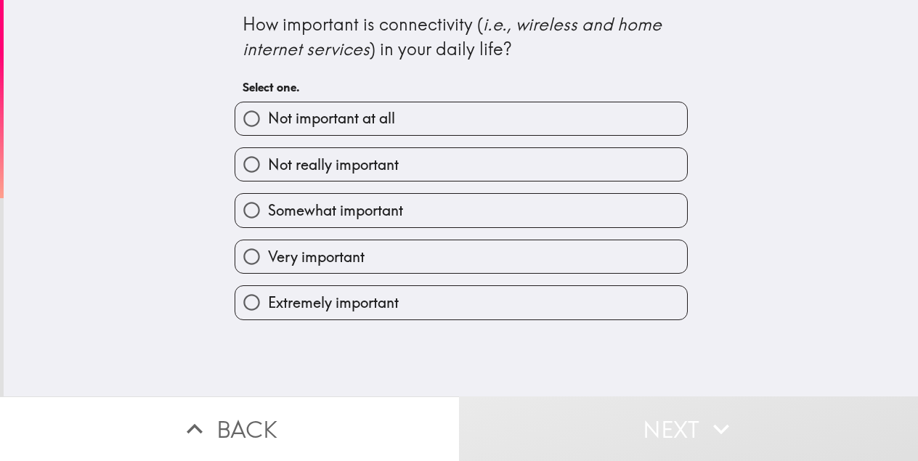
click at [719, 238] on div "How important is connectivity ( i.e., wireless and home internet services ) in …" at bounding box center [461, 198] width 914 height 396
click at [401, 304] on label "Extremely important" at bounding box center [461, 302] width 452 height 33
click at [268, 304] on input "Extremely important" at bounding box center [251, 302] width 33 height 33
radio input "true"
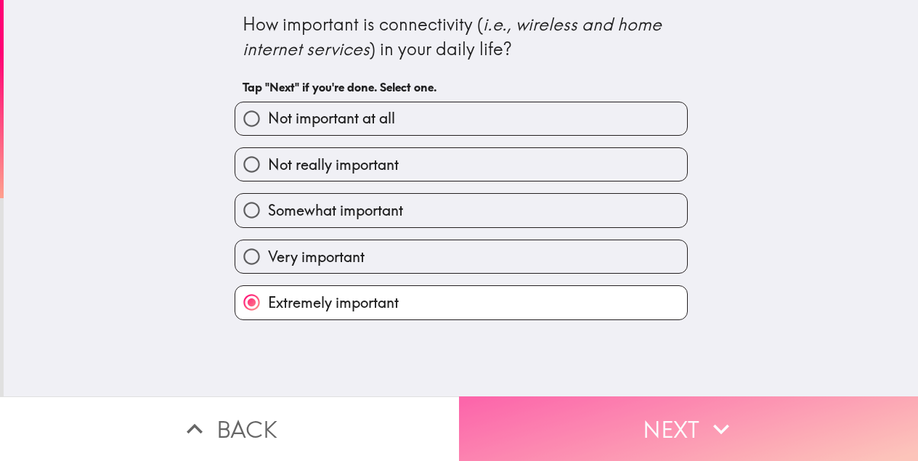
click at [616, 420] on button "Next" at bounding box center [688, 428] width 459 height 65
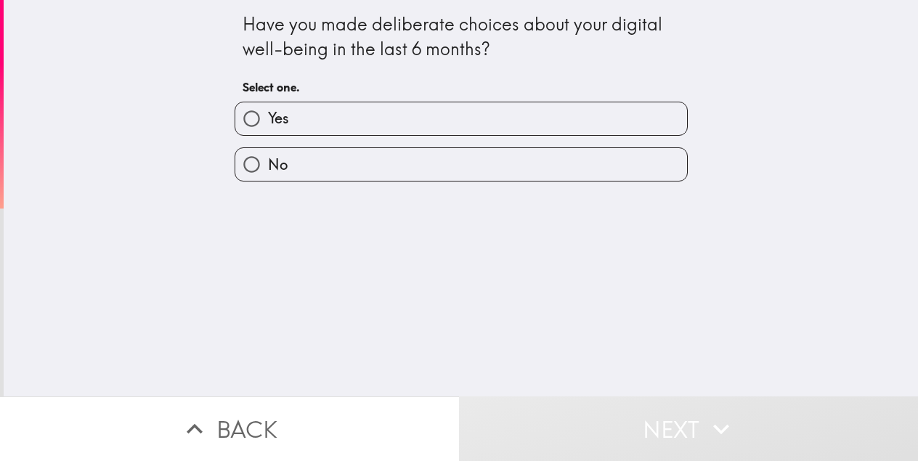
click at [448, 126] on label "Yes" at bounding box center [461, 118] width 452 height 33
click at [268, 126] on input "Yes" at bounding box center [251, 118] width 33 height 33
radio input "true"
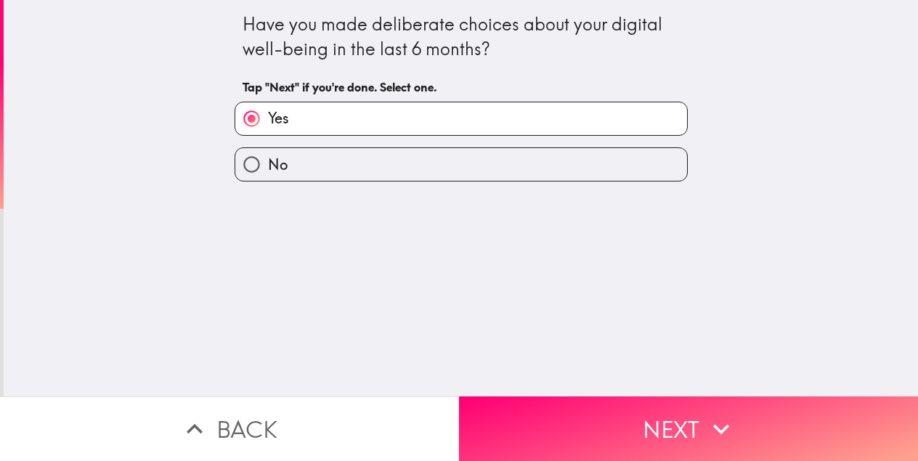
click at [457, 160] on label "No" at bounding box center [461, 164] width 452 height 33
click at [268, 160] on input "No" at bounding box center [251, 164] width 33 height 33
radio input "true"
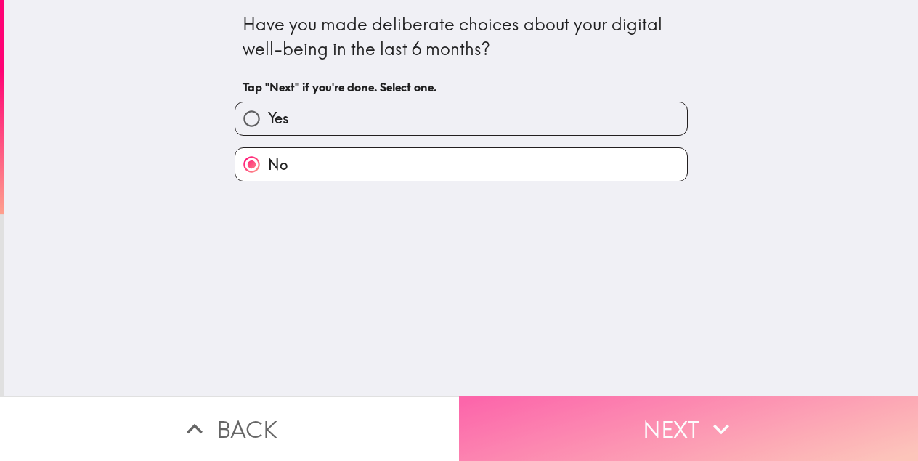
click at [627, 409] on button "Next" at bounding box center [688, 428] width 459 height 65
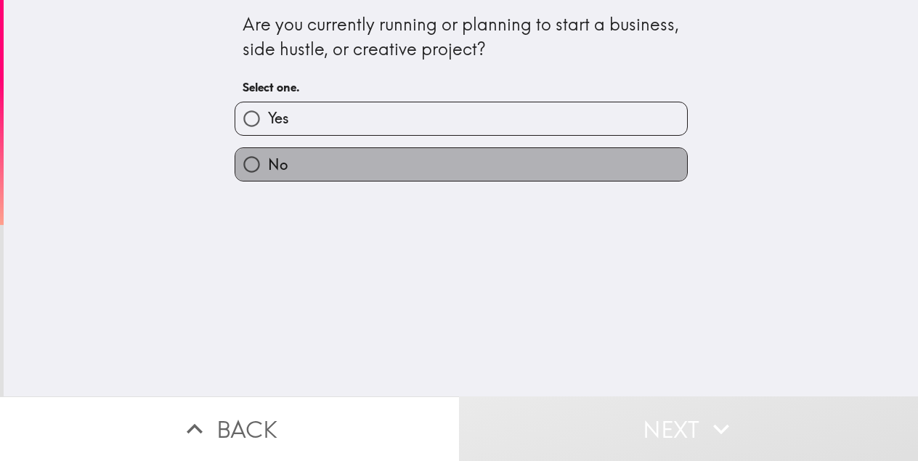
click at [537, 168] on label "No" at bounding box center [461, 164] width 452 height 33
click at [268, 168] on input "No" at bounding box center [251, 164] width 33 height 33
radio input "true"
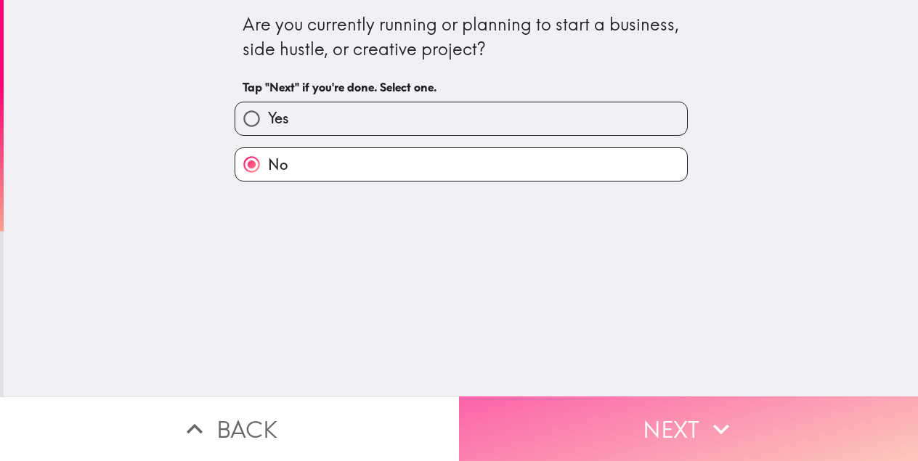
click at [597, 435] on button "Next" at bounding box center [688, 428] width 459 height 65
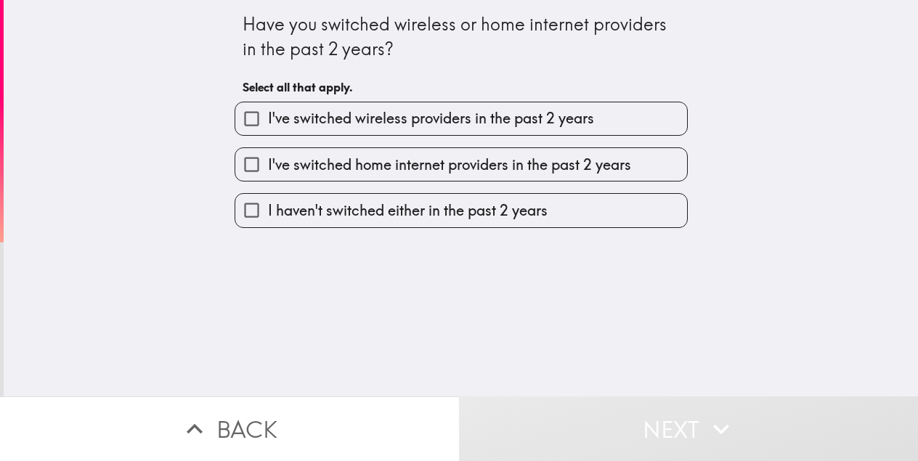
click at [530, 111] on span "I've switched wireless providers in the past 2 years" at bounding box center [431, 118] width 326 height 20
click at [268, 111] on input "I've switched wireless providers in the past 2 years" at bounding box center [251, 118] width 33 height 33
checkbox input "true"
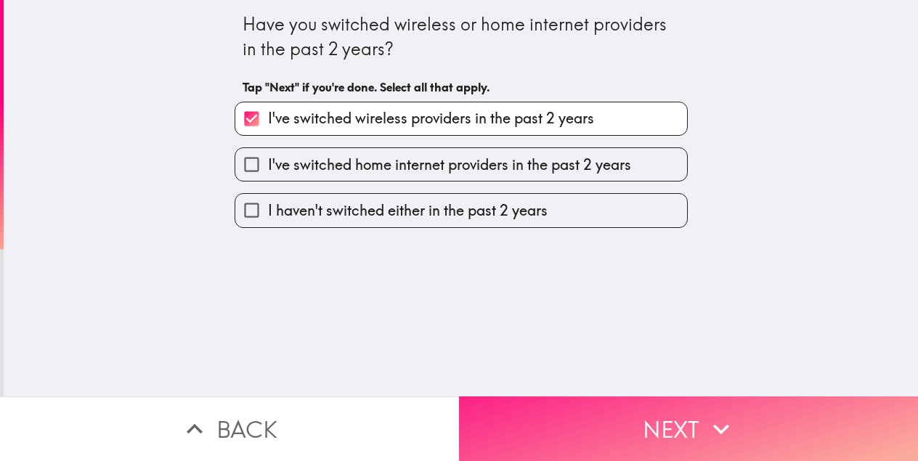
click at [611, 443] on button "Next" at bounding box center [688, 428] width 459 height 65
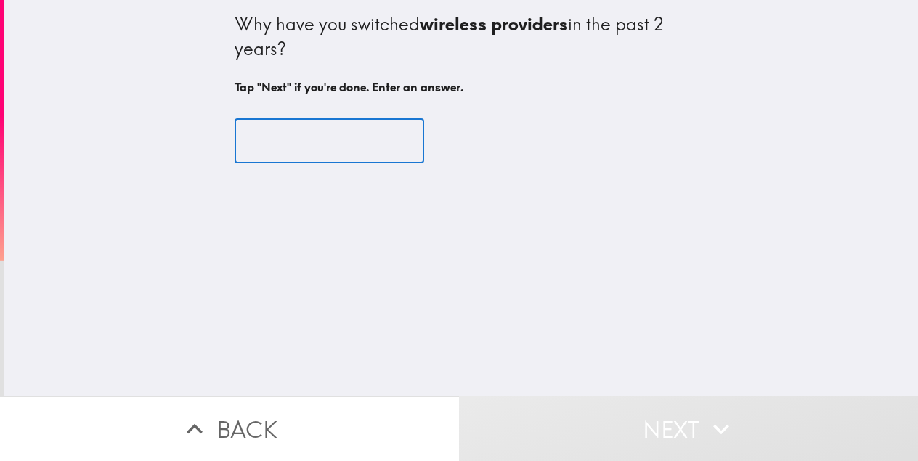
click at [367, 150] on input "text" at bounding box center [328, 141] width 189 height 45
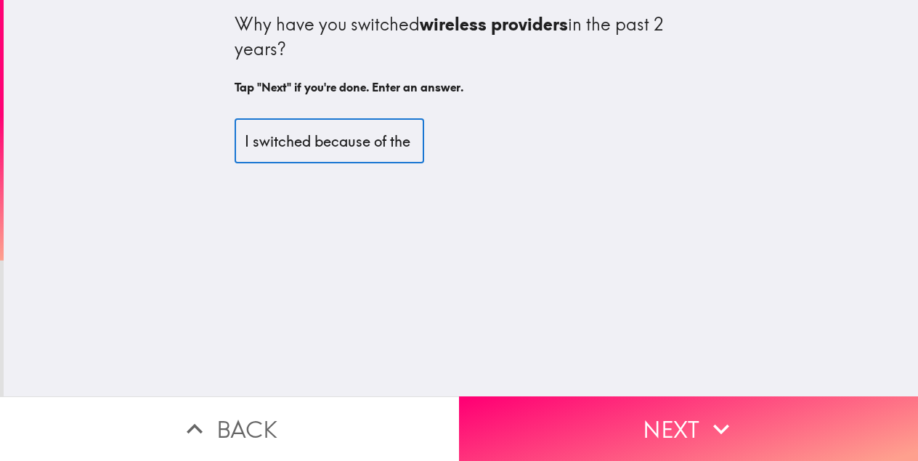
type input "I switched because of the prices we were paying, to another provider which was …"
click at [455, 274] on div "Why have you switched wireless providers in the past 2 years? Tap "Next" if you…" at bounding box center [461, 198] width 914 height 396
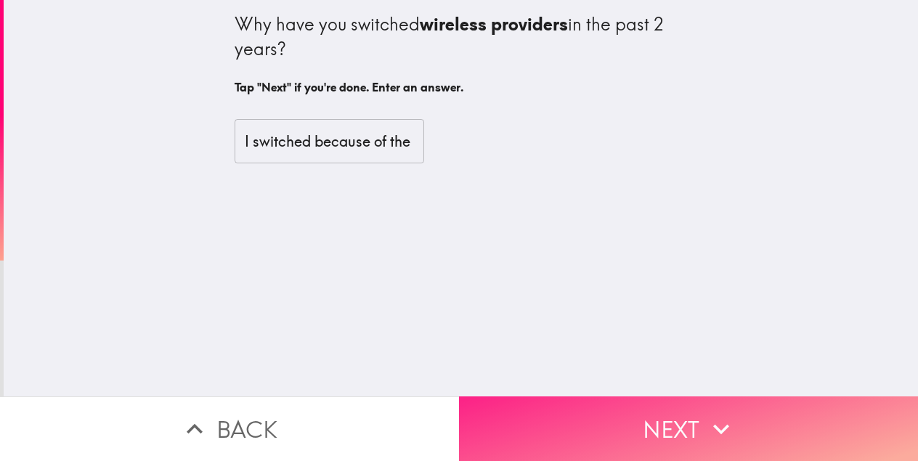
click at [650, 403] on button "Next" at bounding box center [688, 428] width 459 height 65
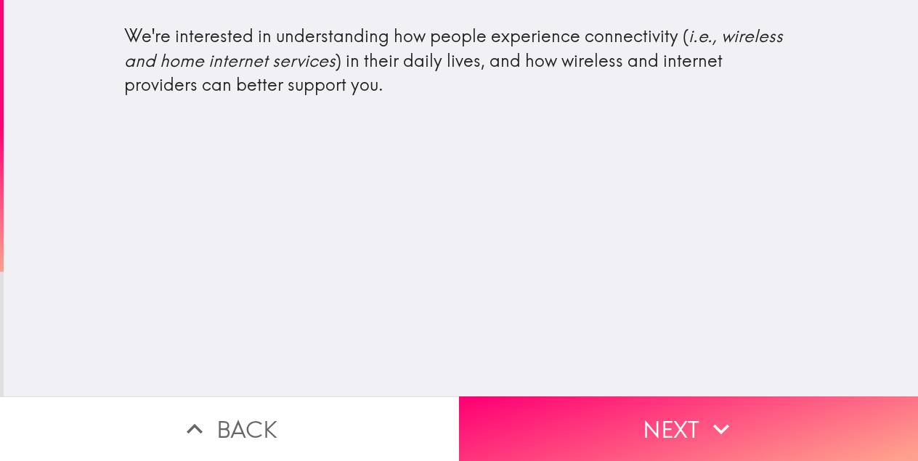
click at [457, 231] on div "We're interested in understanding how people experience connectivity ( i.e., wi…" at bounding box center [461, 198] width 914 height 396
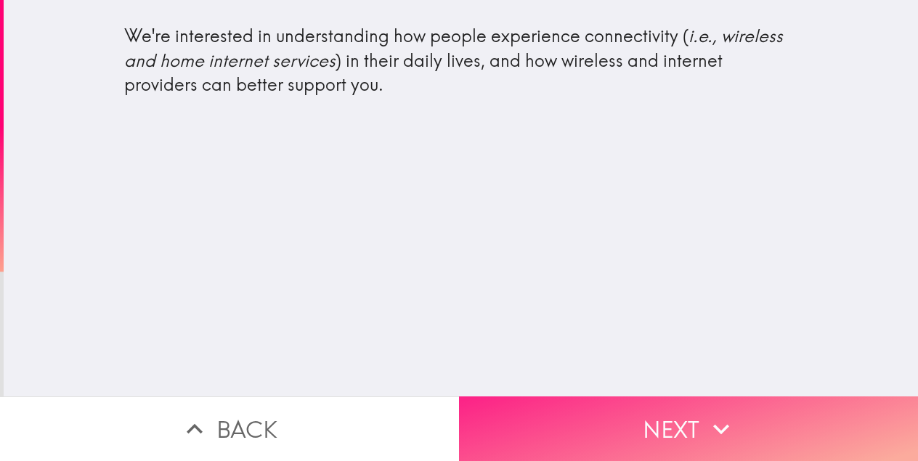
click at [616, 422] on button "Next" at bounding box center [688, 428] width 459 height 65
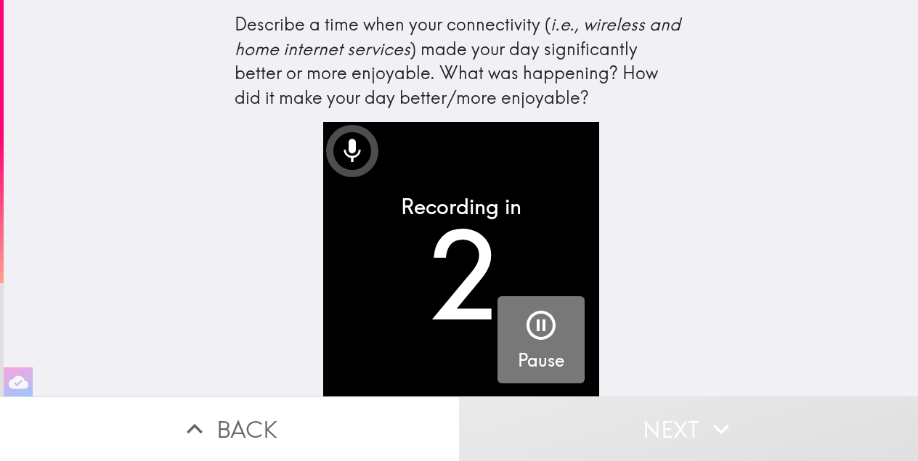
click at [539, 344] on div "button" at bounding box center [540, 328] width 35 height 41
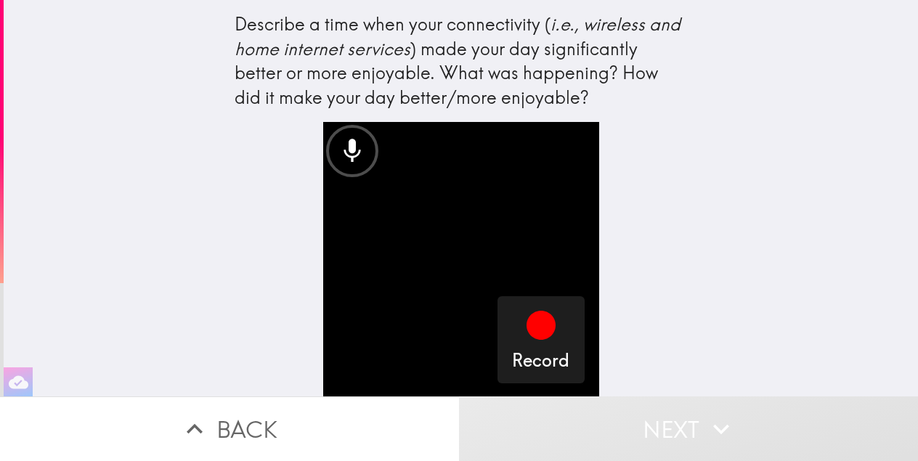
click at [302, 405] on button "Back" at bounding box center [229, 428] width 459 height 65
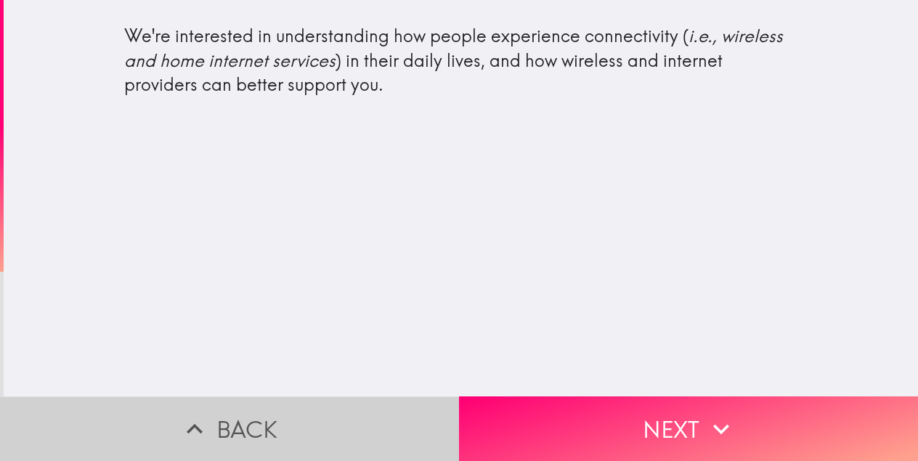
click at [303, 415] on button "Back" at bounding box center [229, 428] width 459 height 65
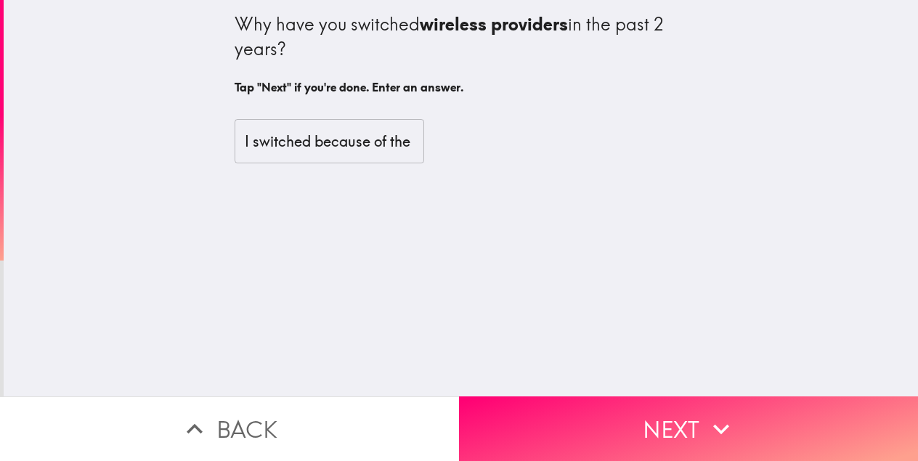
click at [361, 146] on input "I switched because of the prices we were paying, to another provider which was …" at bounding box center [328, 141] width 189 height 45
drag, startPoint x: 361, startPoint y: 146, endPoint x: 422, endPoint y: 143, distance: 61.0
click at [423, 143] on input "I switched because of the prices we were paying, to another provider which was …" at bounding box center [328, 141] width 189 height 45
click at [382, 145] on input "I switched because of the prices we were paying, to another provider which was …" at bounding box center [328, 141] width 189 height 45
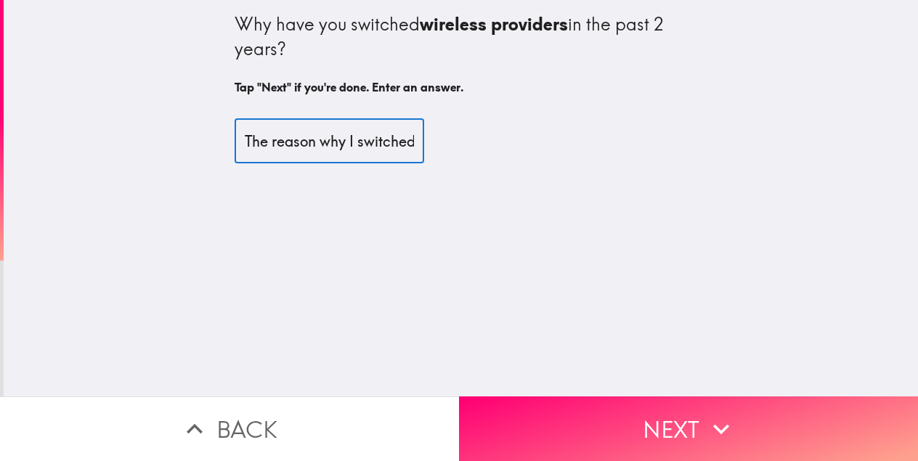
type input "The reason why I switched wireless providers is because the price we were payin…"
click at [459, 171] on div "The reason why I switched wireless providers is because the price we were payin…" at bounding box center [460, 142] width 453 height 80
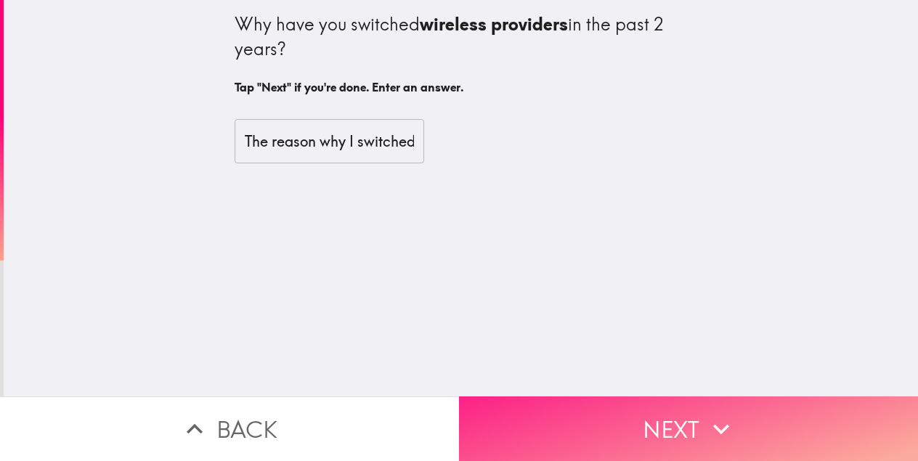
click at [640, 428] on button "Next" at bounding box center [688, 428] width 459 height 65
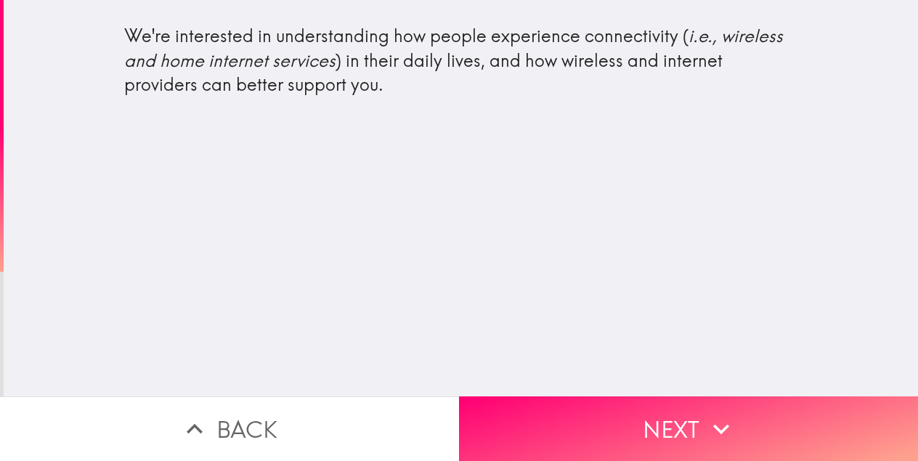
click at [496, 286] on div "We're interested in understanding how people experience connectivity ( i.e., wi…" at bounding box center [461, 198] width 914 height 396
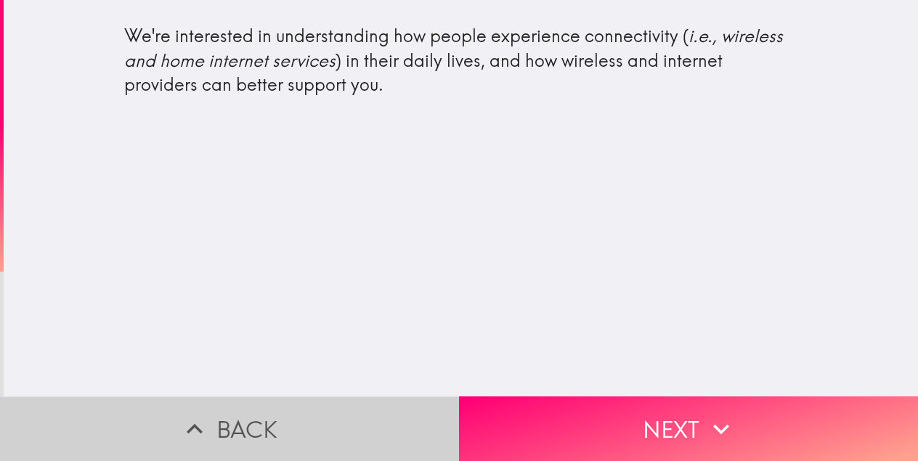
click at [263, 428] on button "Back" at bounding box center [229, 428] width 459 height 65
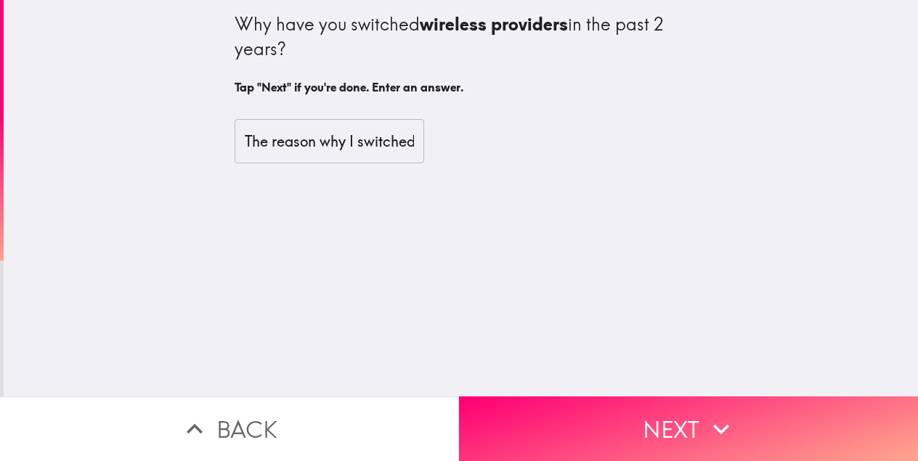
click at [497, 126] on div "The reason why I switched wireless providers is because the price we were payin…" at bounding box center [460, 141] width 453 height 45
click at [354, 143] on input "The reason why I switched wireless providers is because the price we were payin…" at bounding box center [328, 141] width 189 height 45
click at [287, 319] on div "Why have you switched wireless providers in the past 2 years? Tap "Next" if you…" at bounding box center [461, 198] width 914 height 396
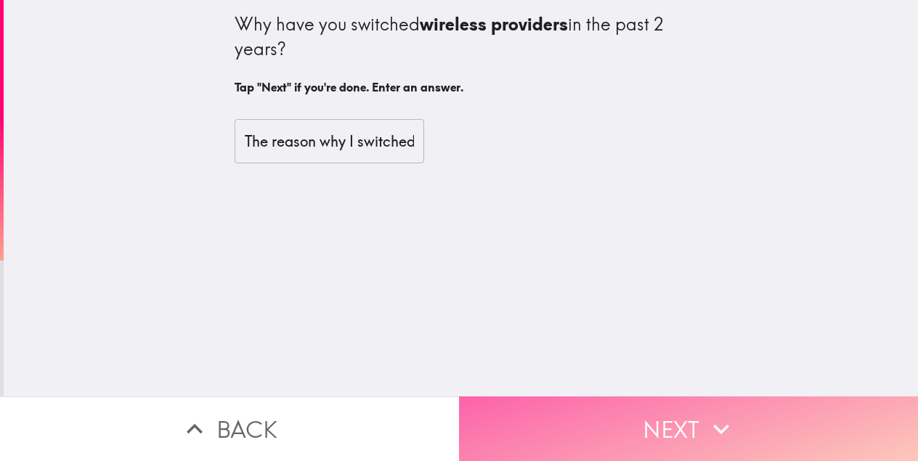
click at [632, 452] on button "Next" at bounding box center [688, 428] width 459 height 65
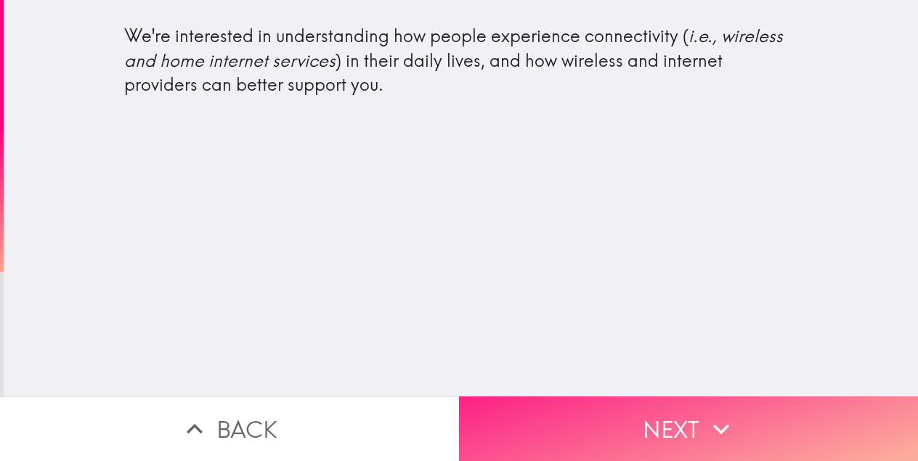
click at [650, 414] on button "Next" at bounding box center [688, 428] width 459 height 65
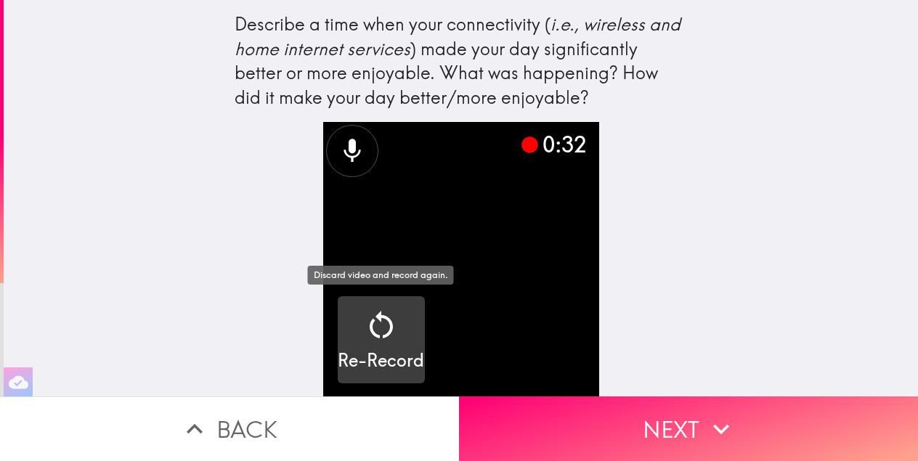
click at [387, 324] on icon "button" at bounding box center [381, 325] width 35 height 35
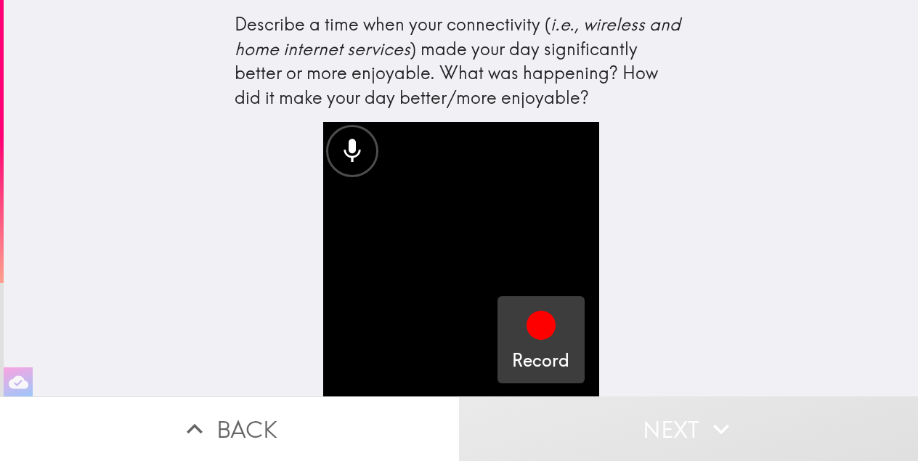
click at [544, 324] on icon "button" at bounding box center [540, 325] width 29 height 29
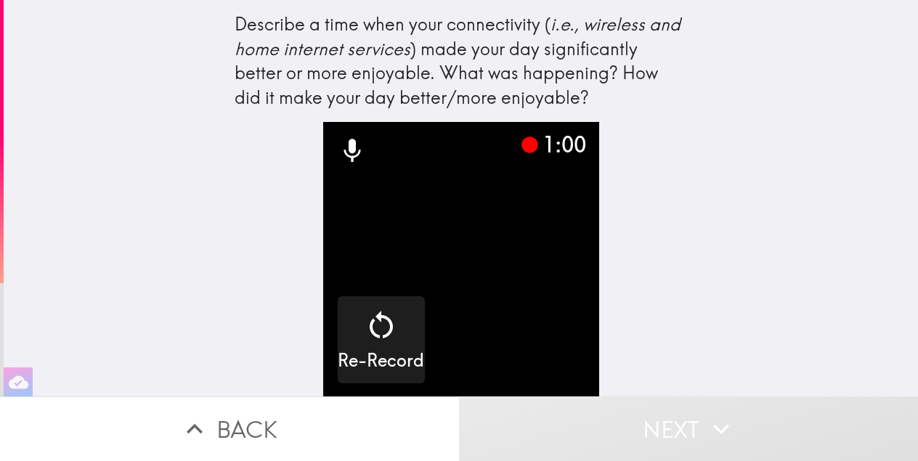
click at [520, 256] on video "button" at bounding box center [461, 260] width 276 height 276
click at [349, 147] on icon at bounding box center [351, 150] width 17 height 23
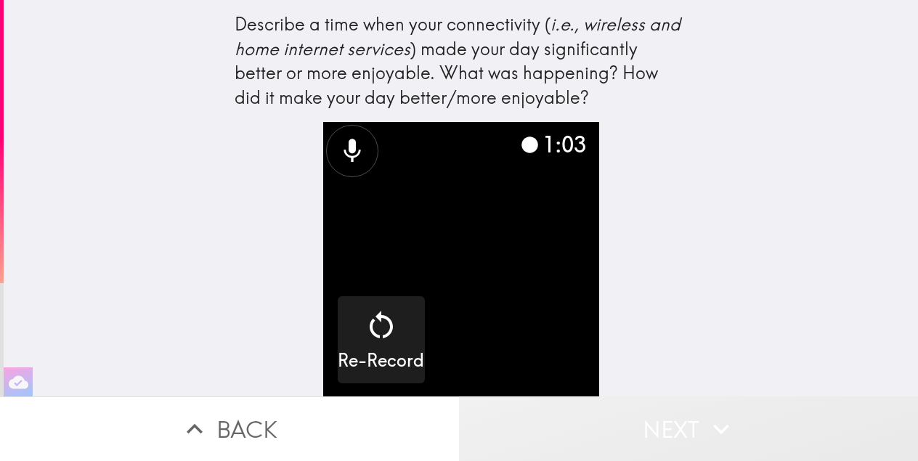
click at [624, 442] on button "Next" at bounding box center [688, 428] width 459 height 65
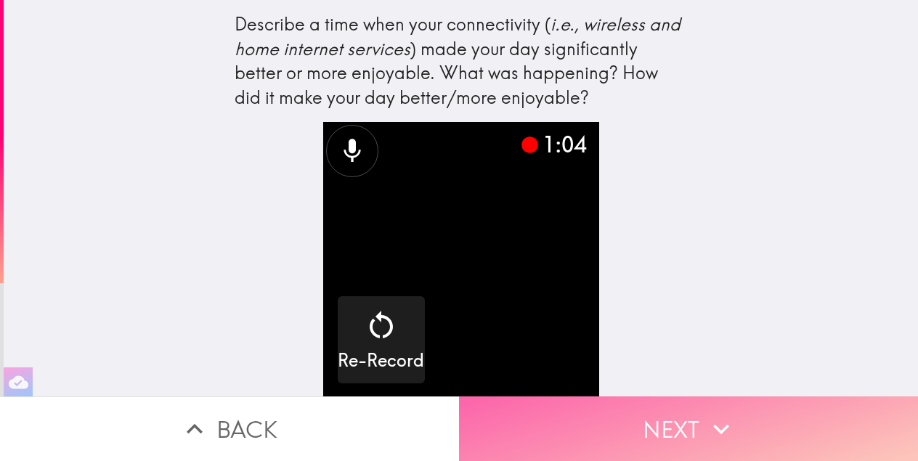
click at [625, 436] on button "Next" at bounding box center [688, 428] width 459 height 65
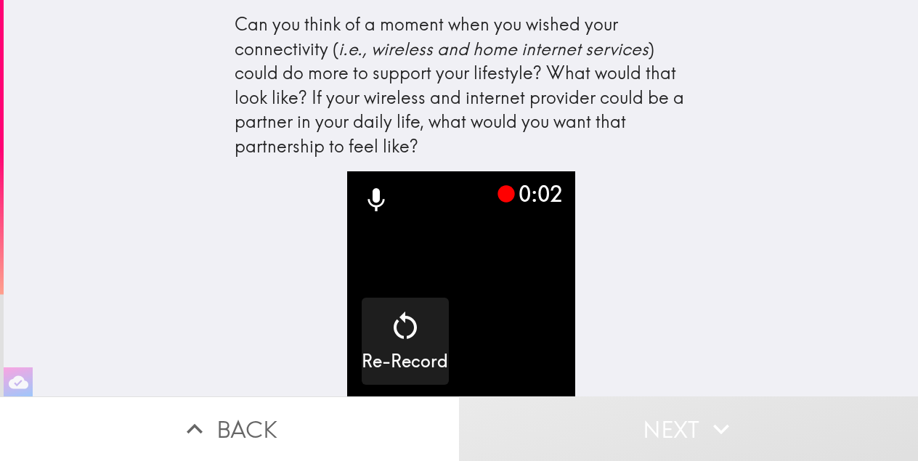
click at [316, 428] on button "Back" at bounding box center [229, 428] width 459 height 65
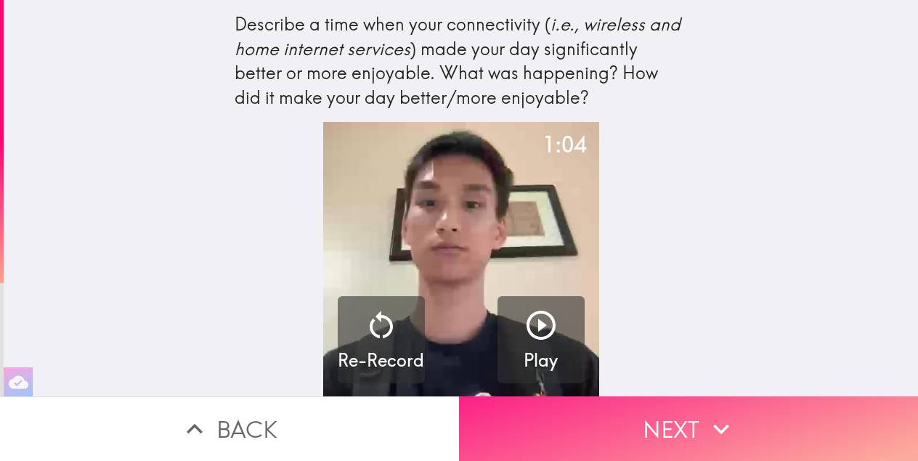
click at [678, 443] on button "Next" at bounding box center [688, 428] width 459 height 65
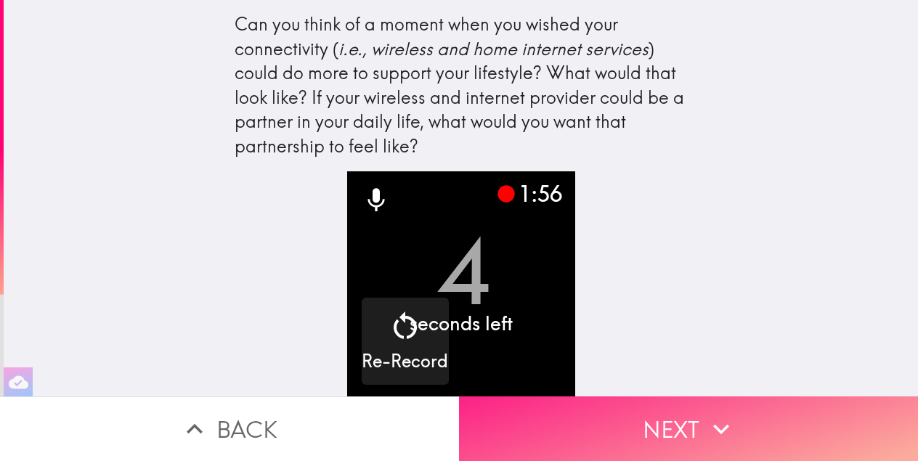
click at [632, 411] on button "Next" at bounding box center [688, 428] width 459 height 65
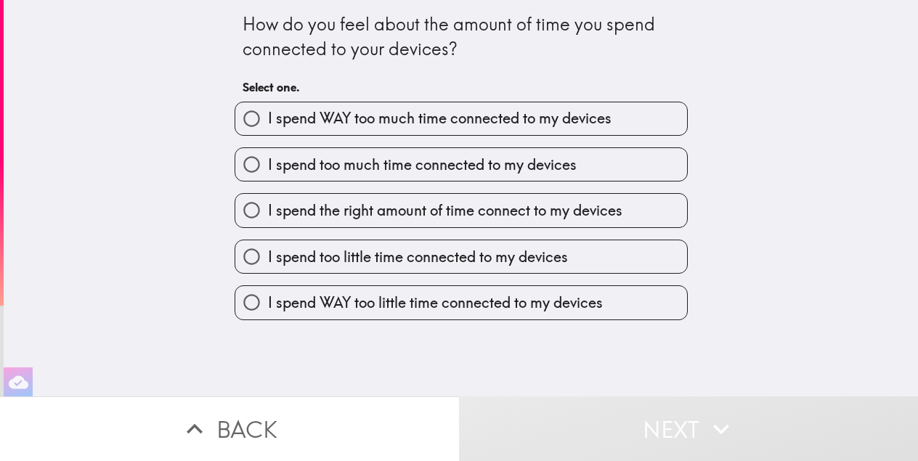
click at [484, 117] on span "I spend WAY too much time connected to my devices" at bounding box center [439, 118] width 343 height 20
click at [268, 117] on input "I spend WAY too much time connected to my devices" at bounding box center [251, 118] width 33 height 33
radio input "true"
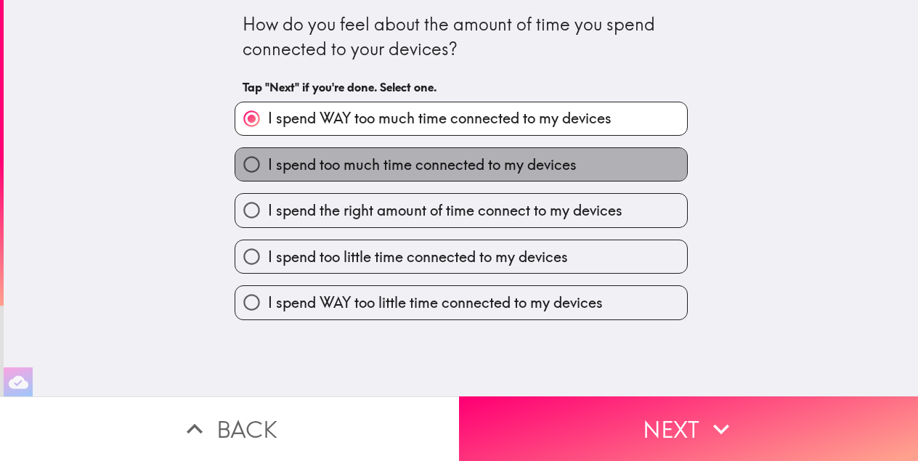
click at [507, 163] on span "I spend too much time connected to my devices" at bounding box center [422, 165] width 309 height 20
click at [268, 163] on input "I spend too much time connected to my devices" at bounding box center [251, 164] width 33 height 33
radio input "true"
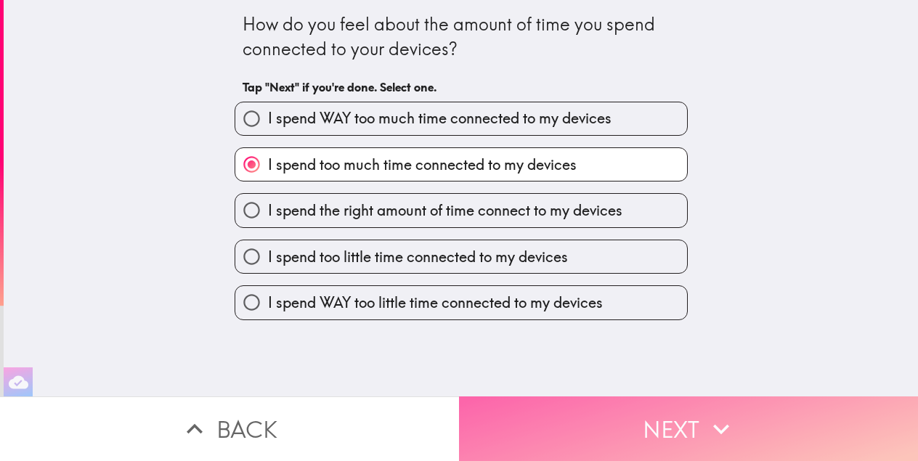
click at [569, 417] on button "Next" at bounding box center [688, 428] width 459 height 65
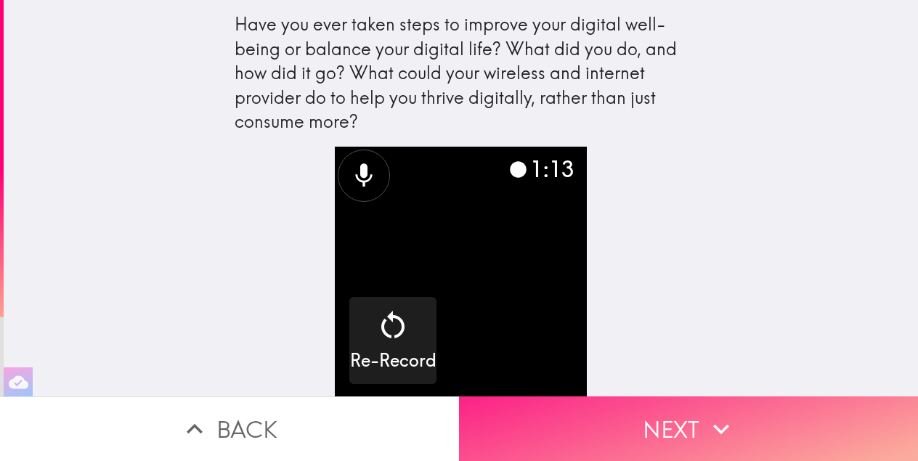
click at [664, 421] on button "Next" at bounding box center [688, 428] width 459 height 65
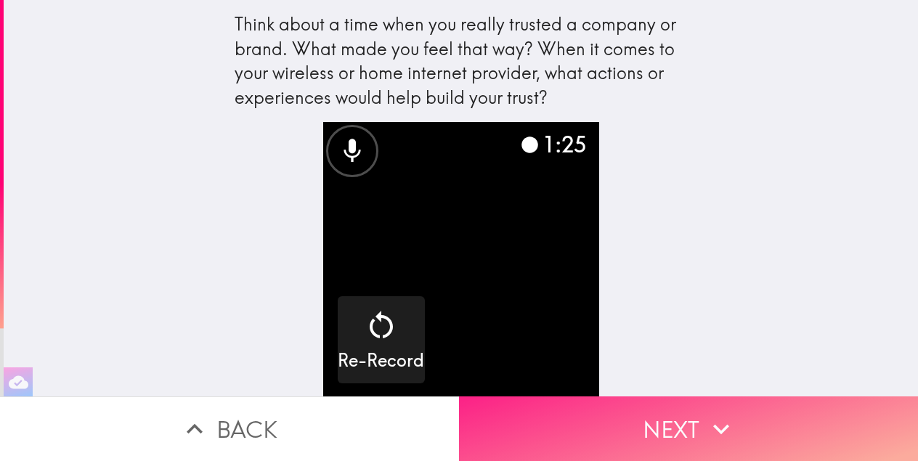
click at [655, 416] on button "Next" at bounding box center [688, 428] width 459 height 65
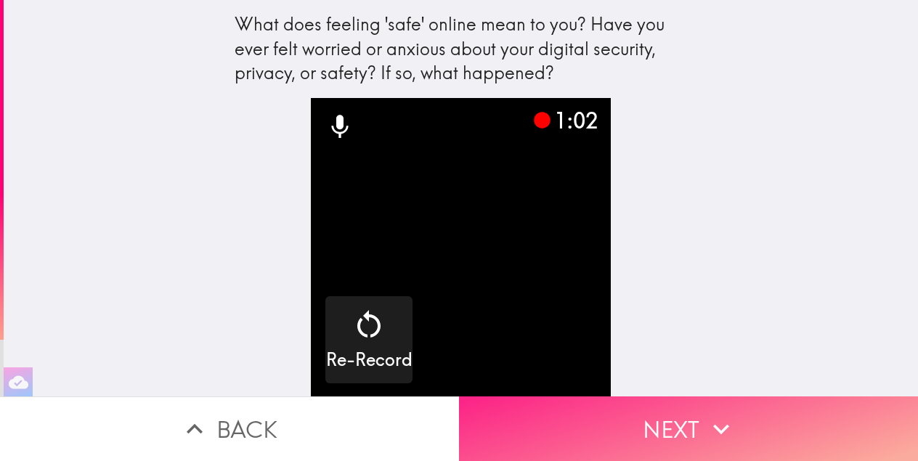
click at [676, 438] on button "Next" at bounding box center [688, 428] width 459 height 65
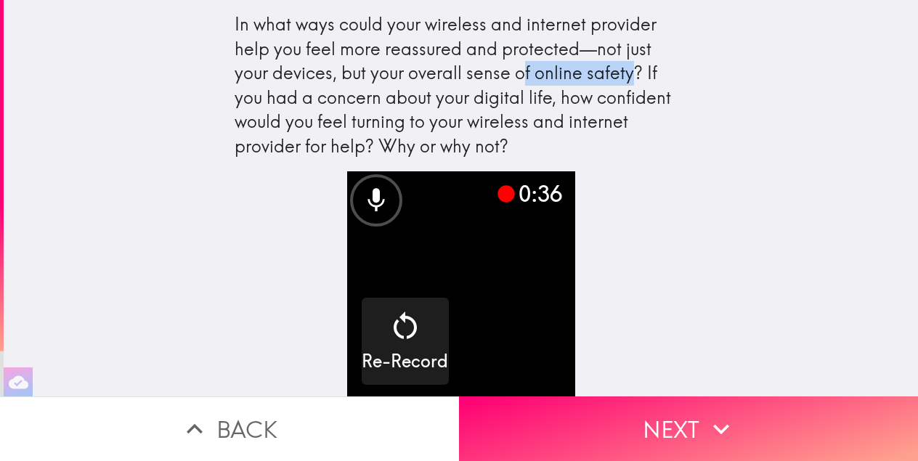
drag, startPoint x: 486, startPoint y: 79, endPoint x: 595, endPoint y: 81, distance: 109.6
click at [595, 81] on div "In what ways could your wireless and internet provider help you feel more reass…" at bounding box center [460, 85] width 453 height 147
click at [764, 167] on div "In what ways could your wireless and internet provider help you feel more reass…" at bounding box center [461, 198] width 914 height 396
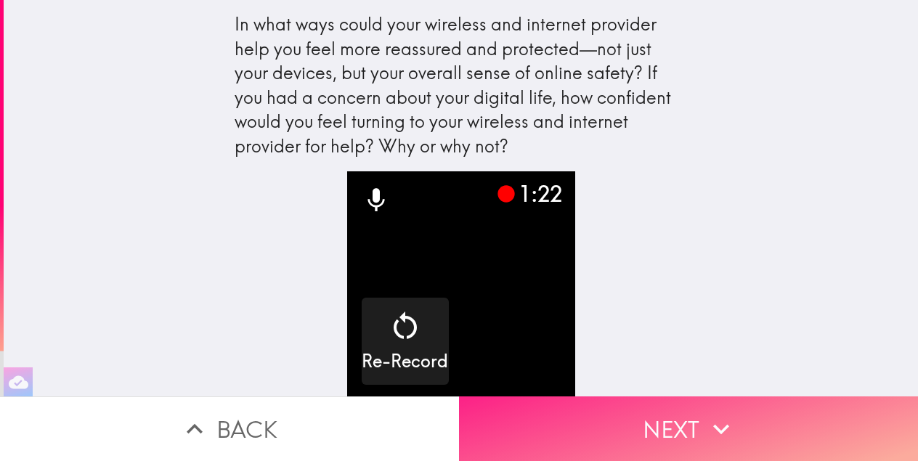
click at [677, 412] on button "Next" at bounding box center [688, 428] width 459 height 65
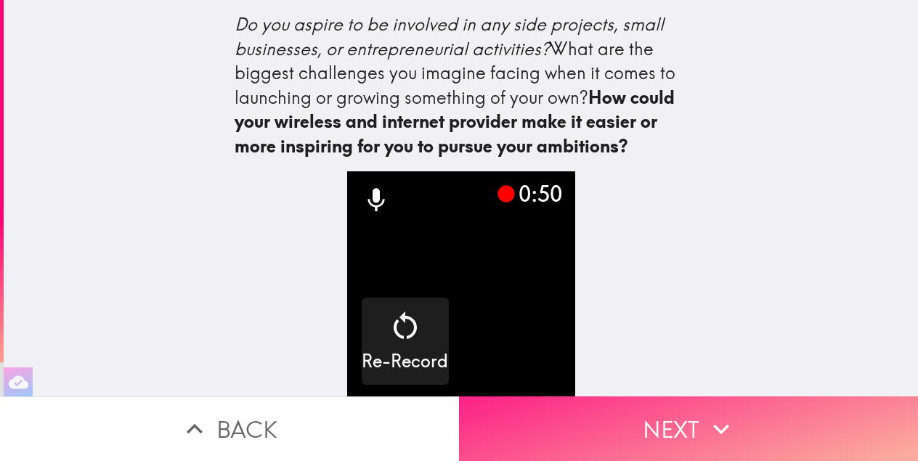
click at [648, 438] on button "Next" at bounding box center [688, 428] width 459 height 65
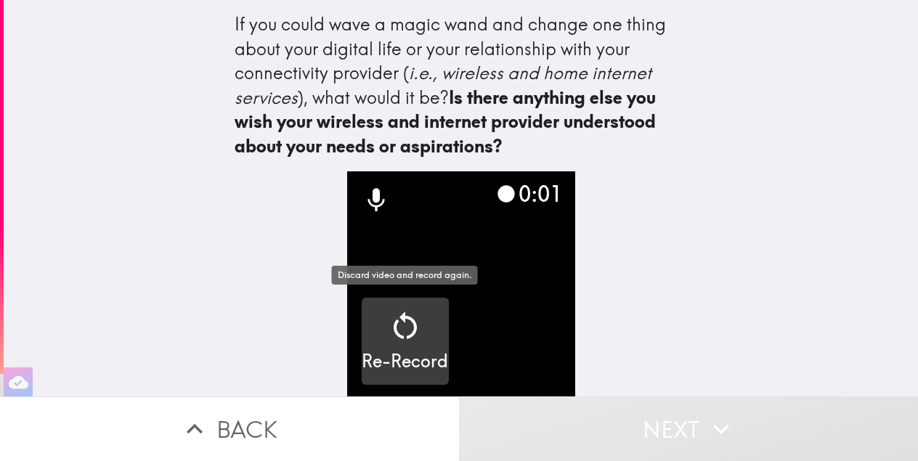
click at [414, 328] on icon "button" at bounding box center [404, 325] width 23 height 28
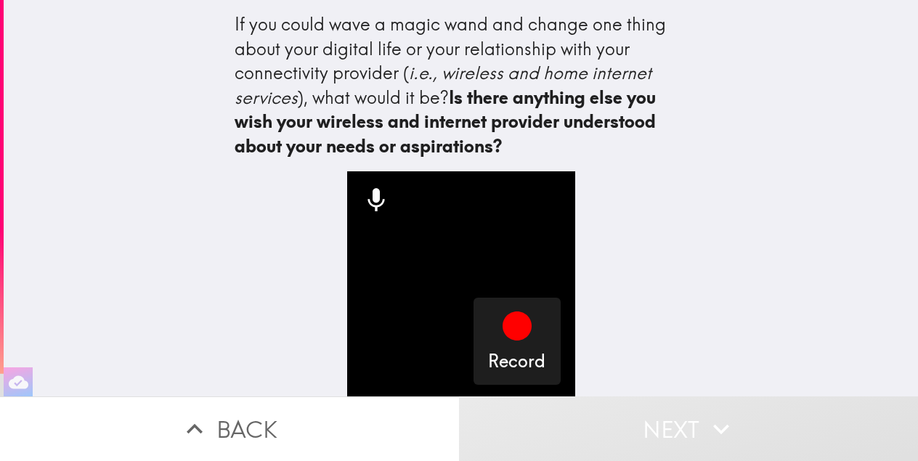
click at [315, 290] on div "Record" at bounding box center [461, 283] width 465 height 225
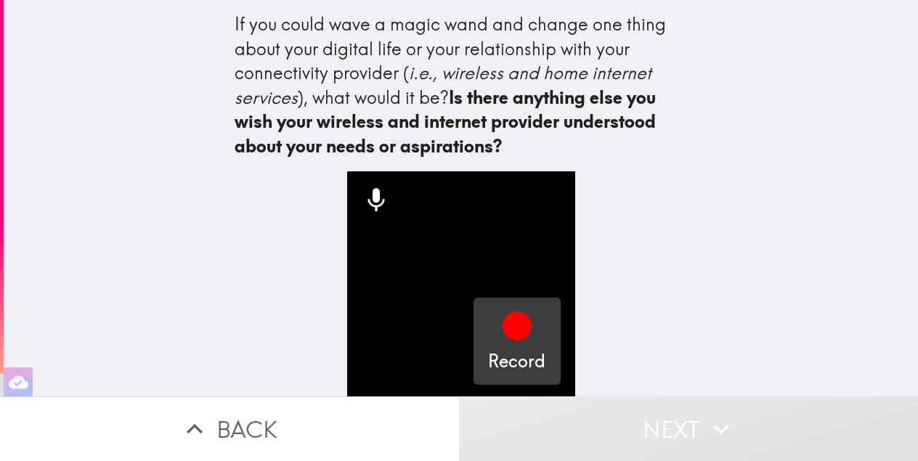
click at [524, 329] on icon "button" at bounding box center [516, 325] width 29 height 29
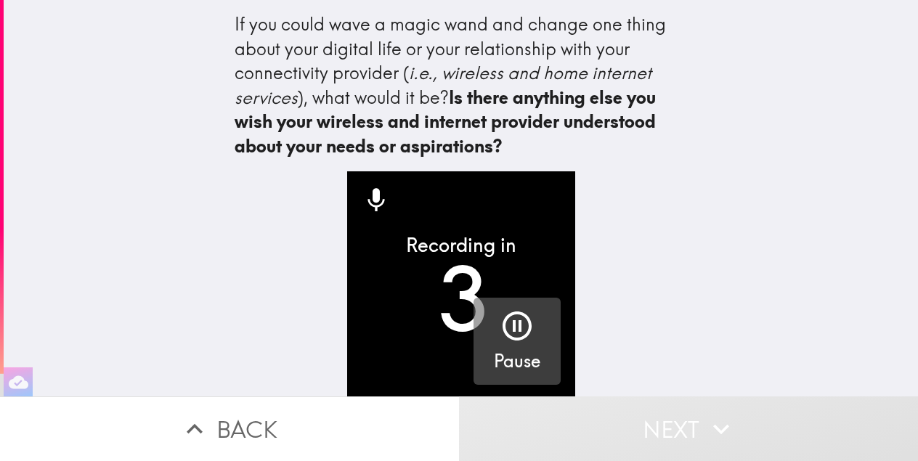
click at [651, 289] on div "Recording in 3 Pause" at bounding box center [461, 283] width 465 height 225
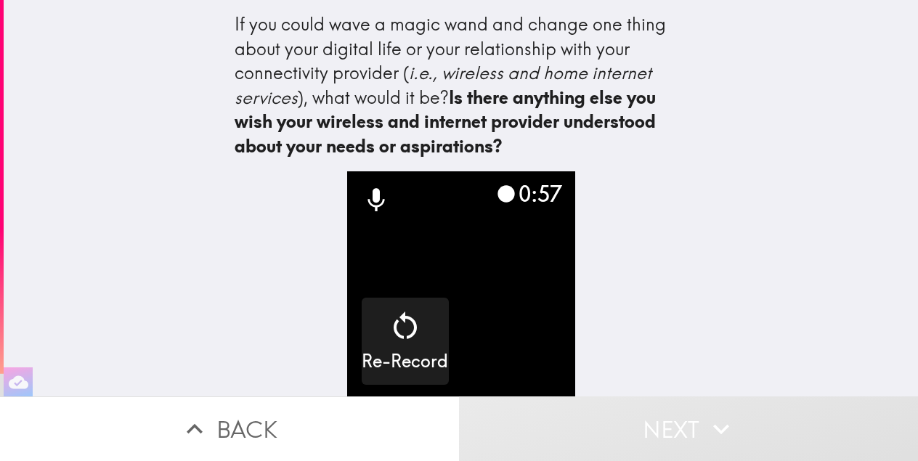
click at [710, 369] on div "If you could wave a magic wand and change one thing about your digital life or …" at bounding box center [461, 198] width 914 height 396
click at [704, 268] on div "If you could wave a magic wand and change one thing about your digital life or …" at bounding box center [461, 198] width 914 height 396
click at [697, 303] on div "If you could wave a magic wand and change one thing about your digital life or …" at bounding box center [461, 198] width 914 height 396
click at [670, 426] on button "Next" at bounding box center [688, 428] width 459 height 65
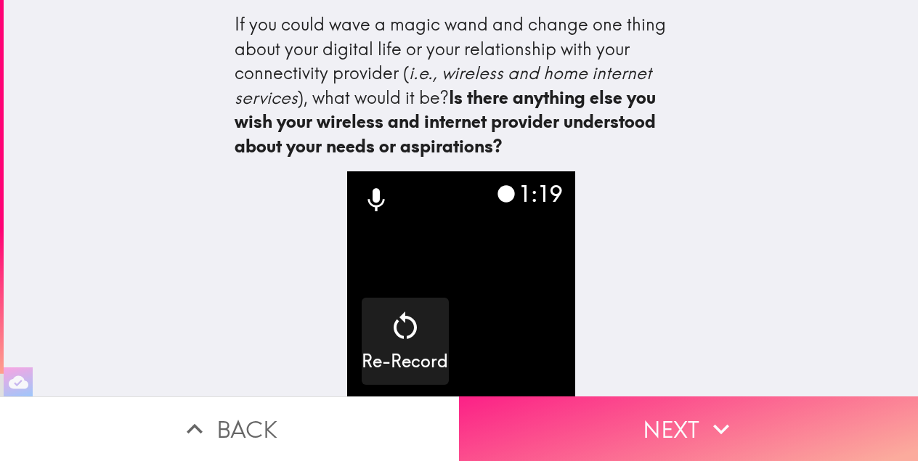
click at [670, 426] on button "Next" at bounding box center [688, 428] width 459 height 65
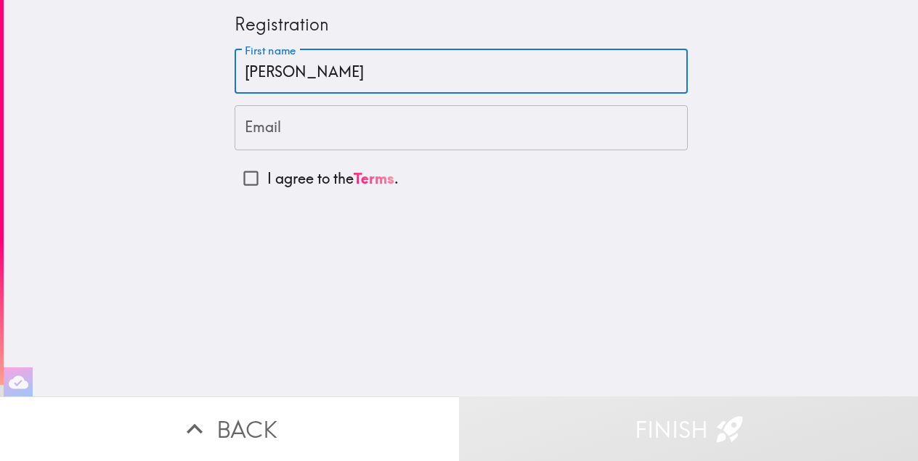
type input "[PERSON_NAME]"
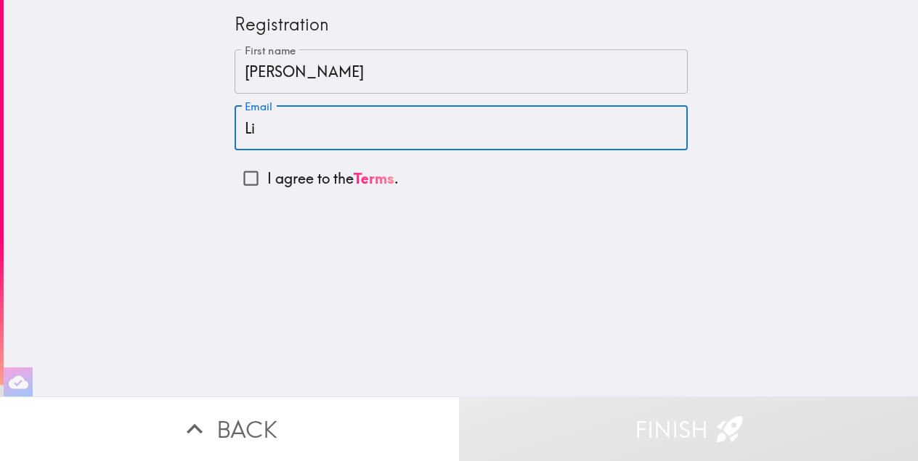
type input "L"
type input "[EMAIL_ADDRESS][DOMAIN_NAME]"
click at [253, 178] on input "I agree to the Terms ." at bounding box center [250, 178] width 33 height 33
checkbox input "true"
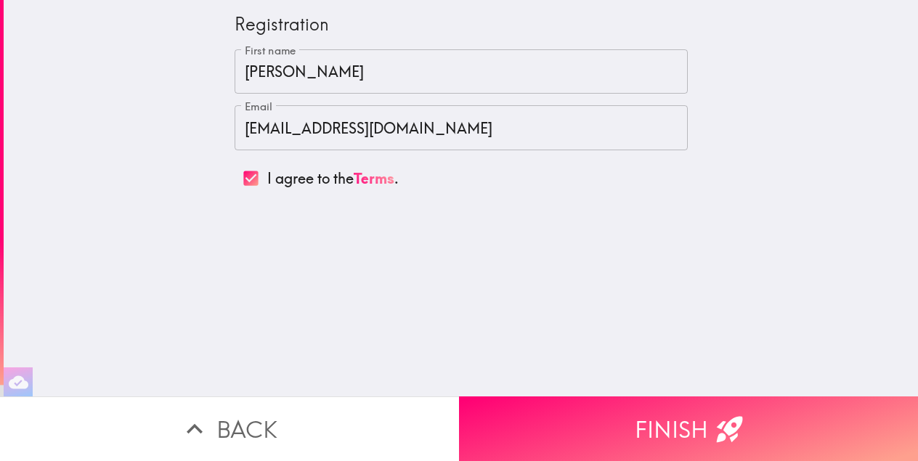
click at [247, 128] on input "[EMAIL_ADDRESS][DOMAIN_NAME]" at bounding box center [460, 127] width 453 height 45
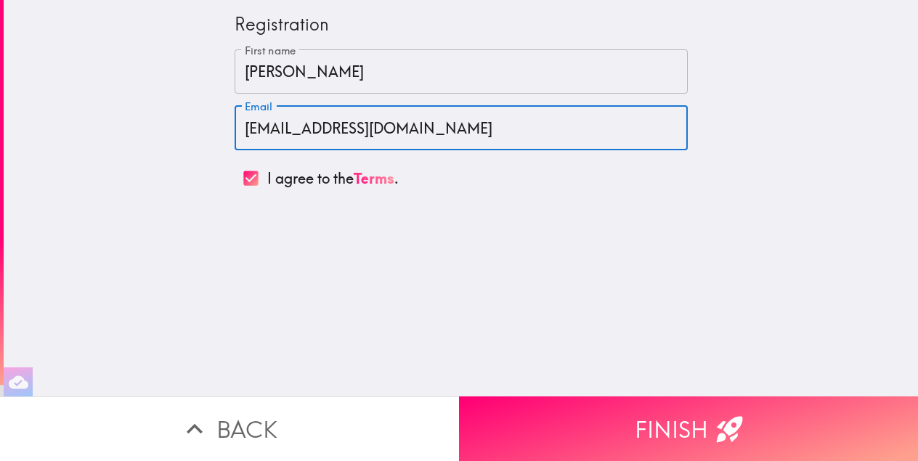
type input "[EMAIL_ADDRESS][DOMAIN_NAME]"
click at [477, 222] on div "Registration First name [PERSON_NAME] First name Email [EMAIL_ADDRESS][DOMAIN_N…" at bounding box center [461, 198] width 914 height 396
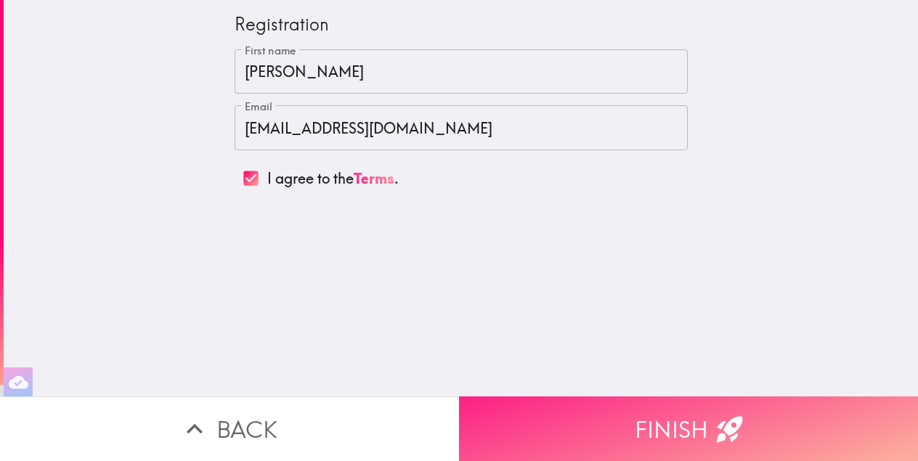
click at [690, 427] on button "Finish" at bounding box center [688, 428] width 459 height 65
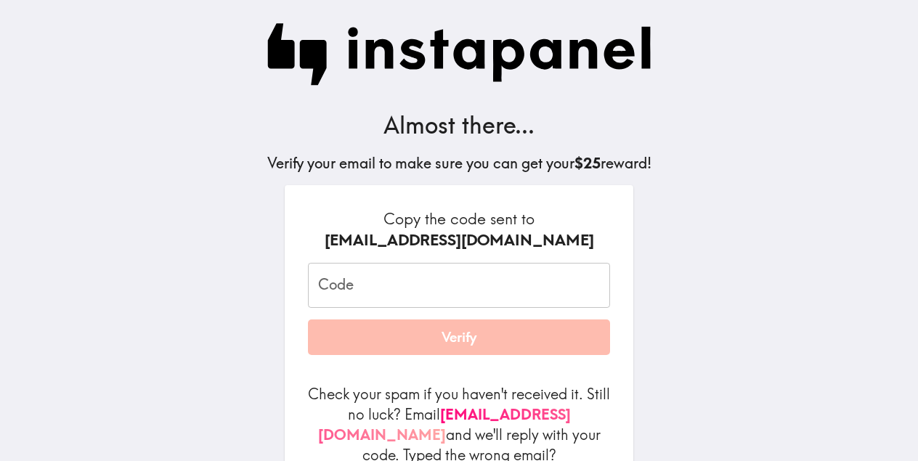
click at [505, 296] on input "Code" at bounding box center [459, 285] width 302 height 45
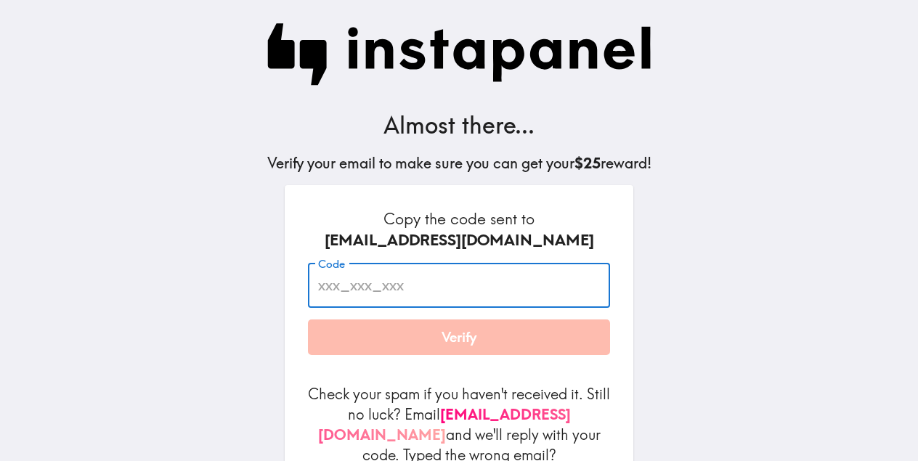
click at [475, 293] on input "Code" at bounding box center [459, 285] width 302 height 45
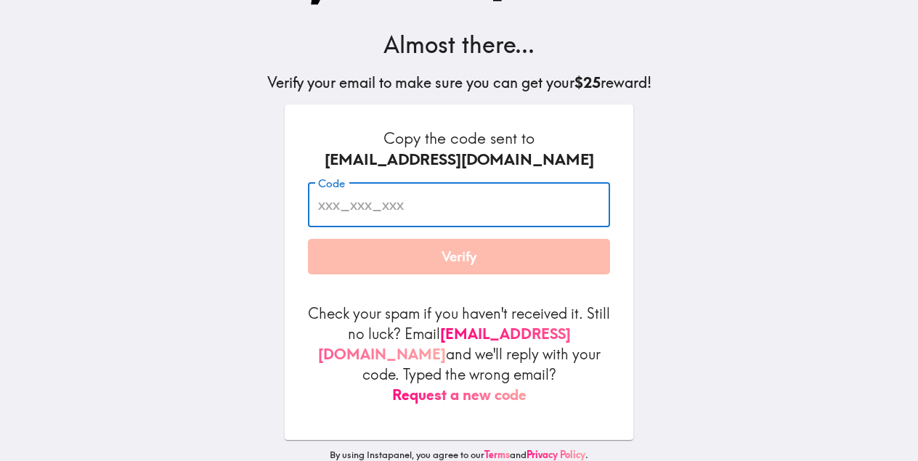
scroll to position [80, 0]
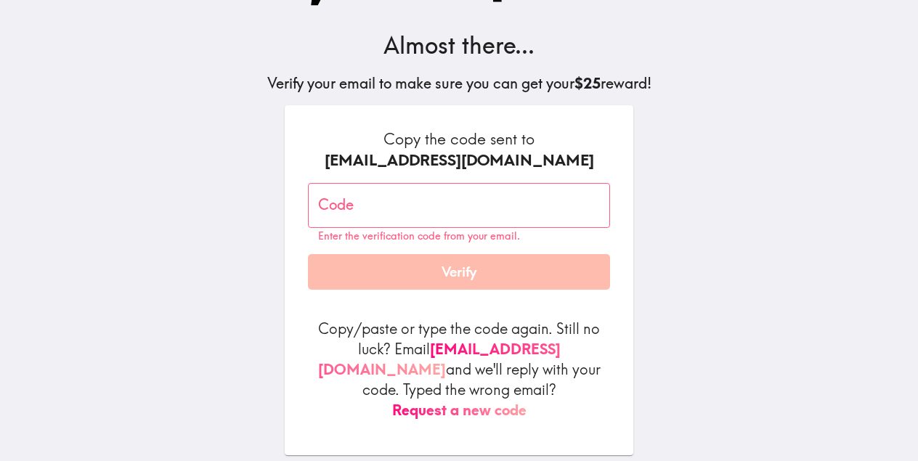
click at [489, 382] on p "Copy/paste or type the code again. Still no luck? Email [EMAIL_ADDRESS][DOMAIN_…" at bounding box center [459, 370] width 302 height 102
click at [443, 192] on input "Code" at bounding box center [459, 205] width 302 height 45
click at [476, 404] on button "Request a new code" at bounding box center [459, 410] width 134 height 20
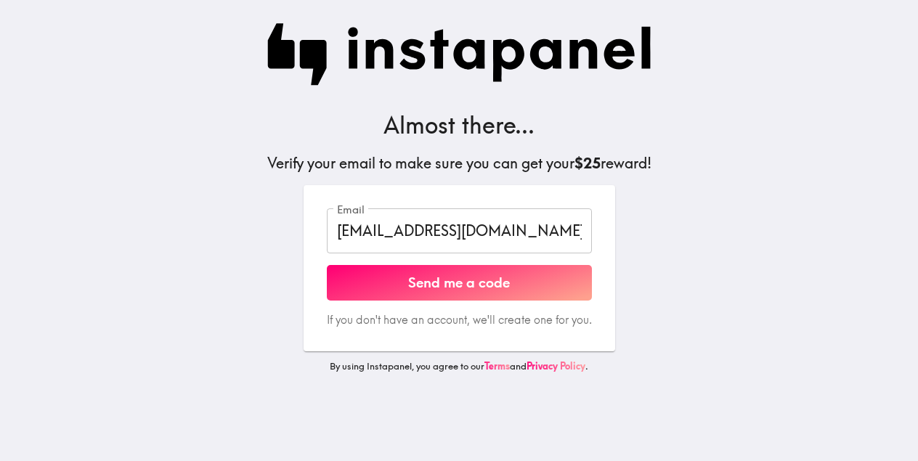
click at [470, 248] on input "[EMAIL_ADDRESS][DOMAIN_NAME]" at bounding box center [459, 230] width 265 height 45
click at [403, 292] on button "Send me a code" at bounding box center [459, 283] width 265 height 36
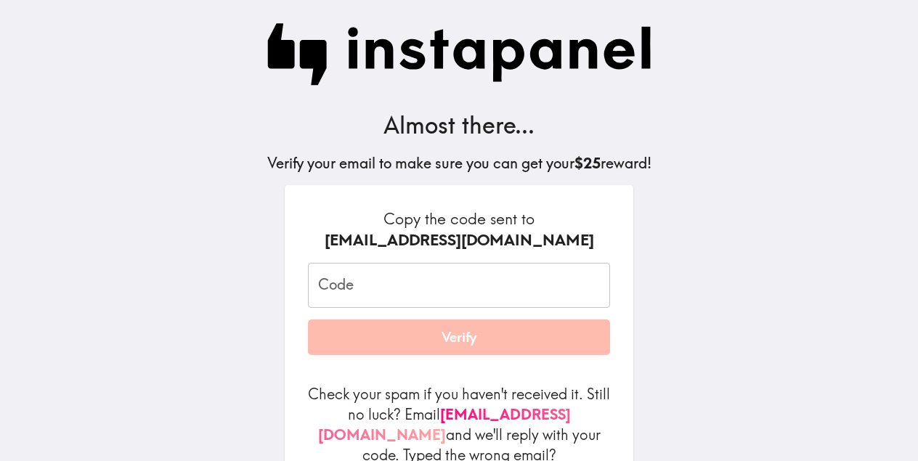
click at [432, 308] on input "Code" at bounding box center [459, 285] width 302 height 45
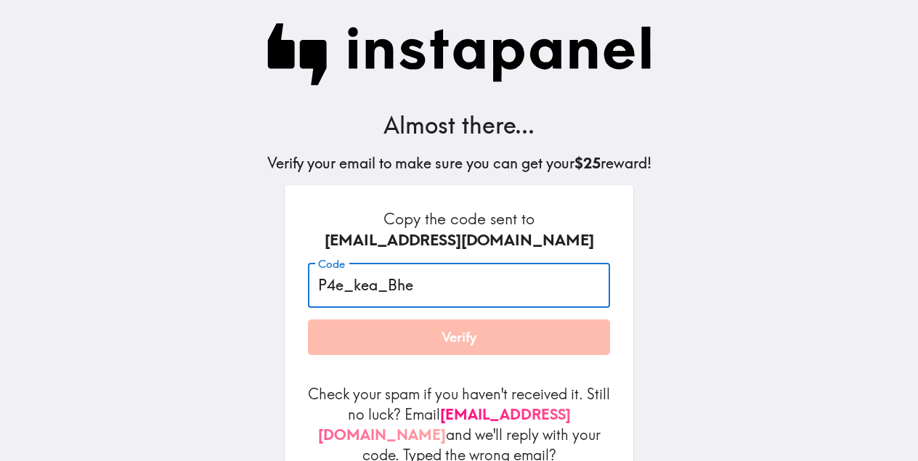
type input "P4e_kea_Bhe"
click at [483, 349] on button "Verify" at bounding box center [459, 337] width 302 height 36
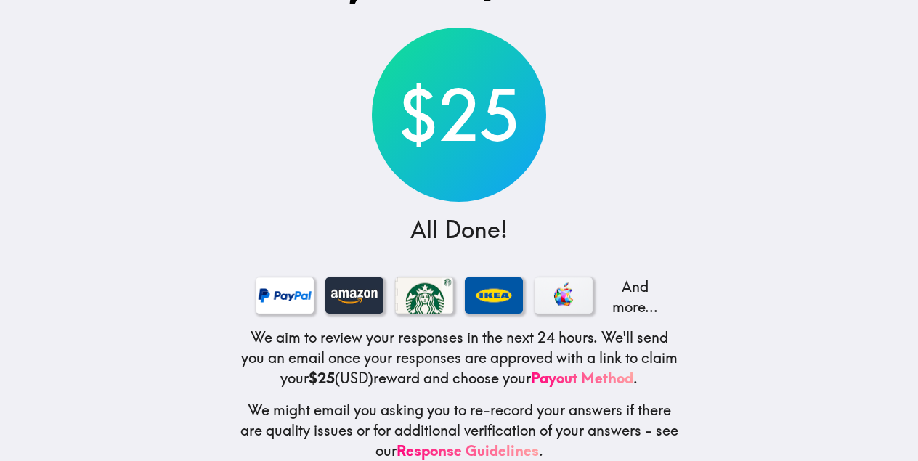
scroll to position [66, 0]
